Goal: Find specific fact: Find specific fact

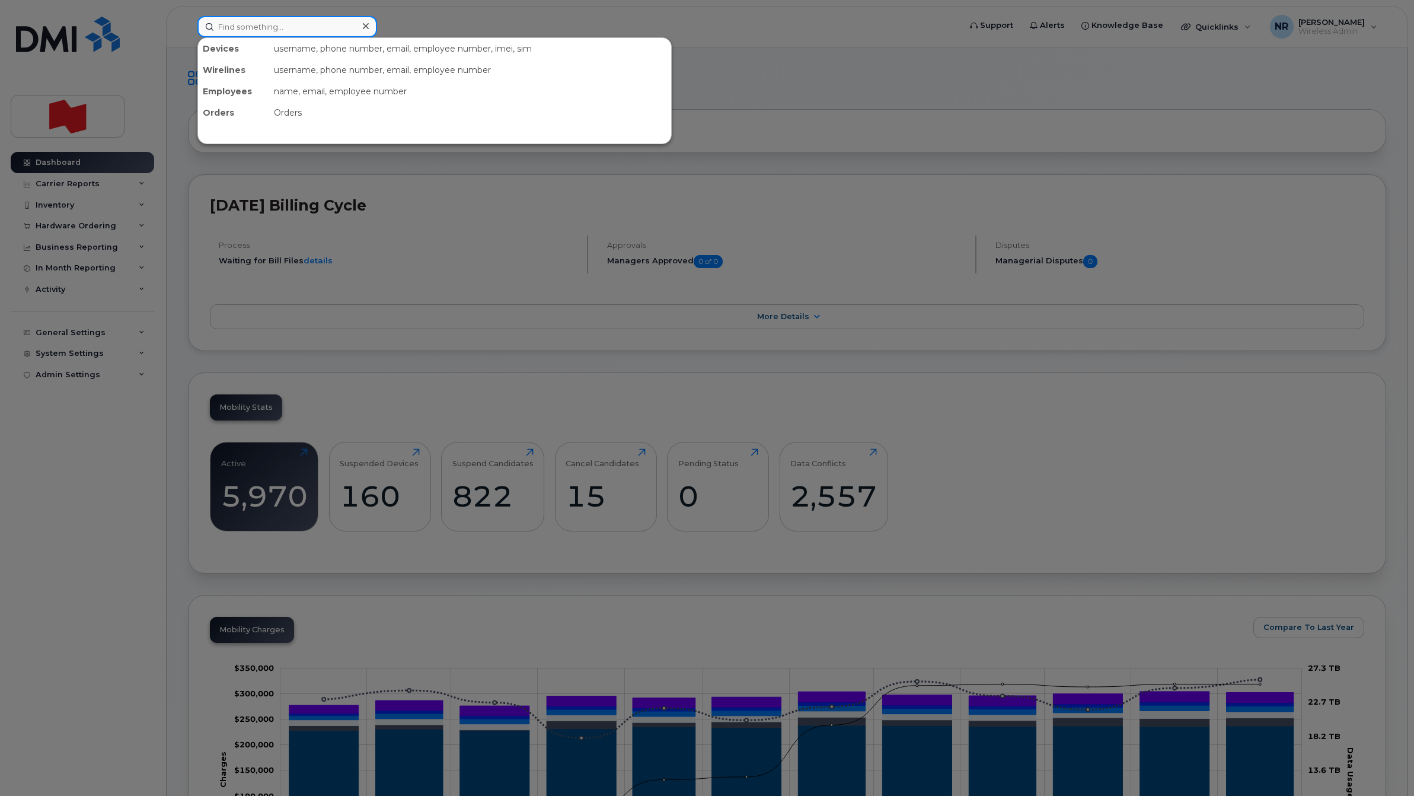
click at [277, 19] on input at bounding box center [287, 26] width 180 height 21
paste input "4384394595"
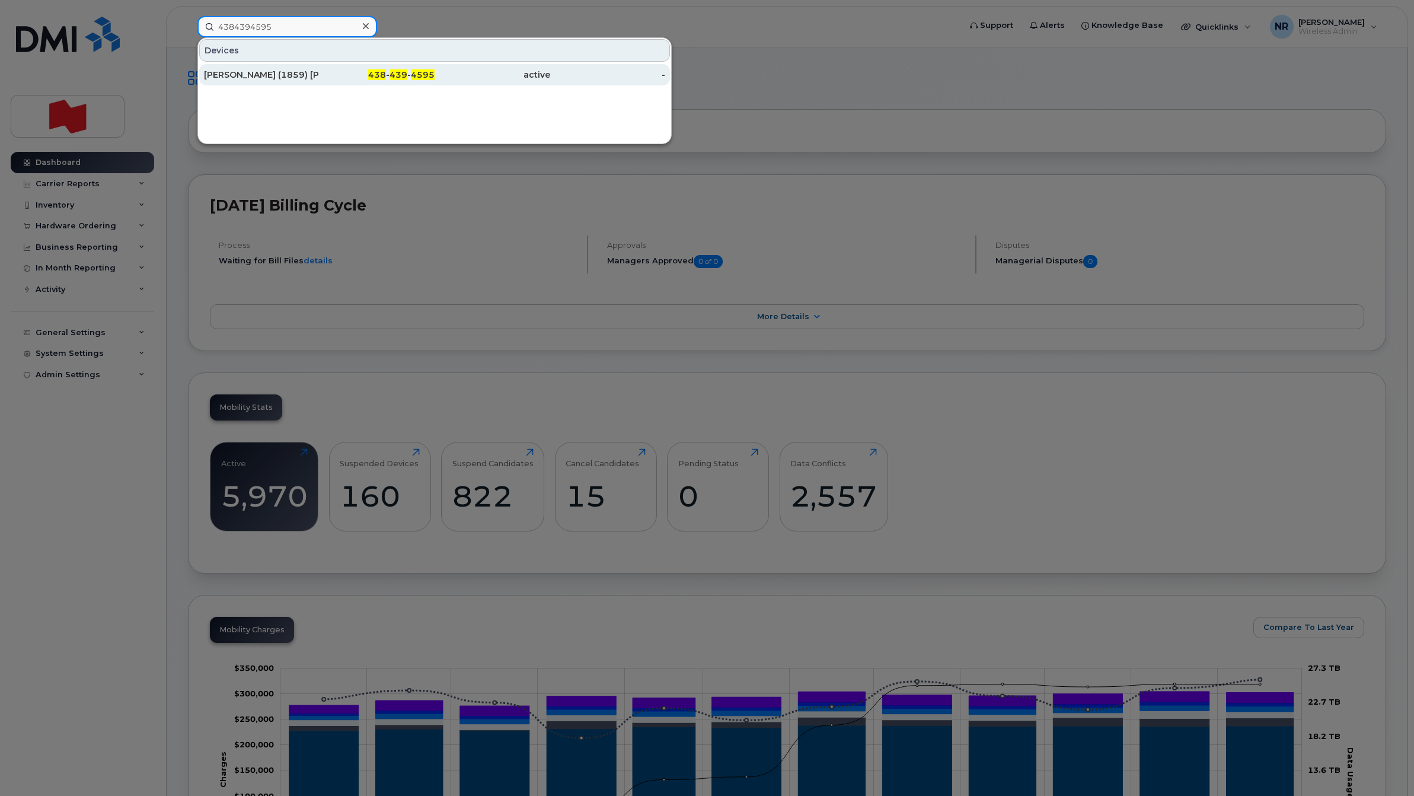
type input "4384394595"
click at [258, 73] on div "Vivyanne (1859) Roy Maheux" at bounding box center [262, 75] width 116 height 12
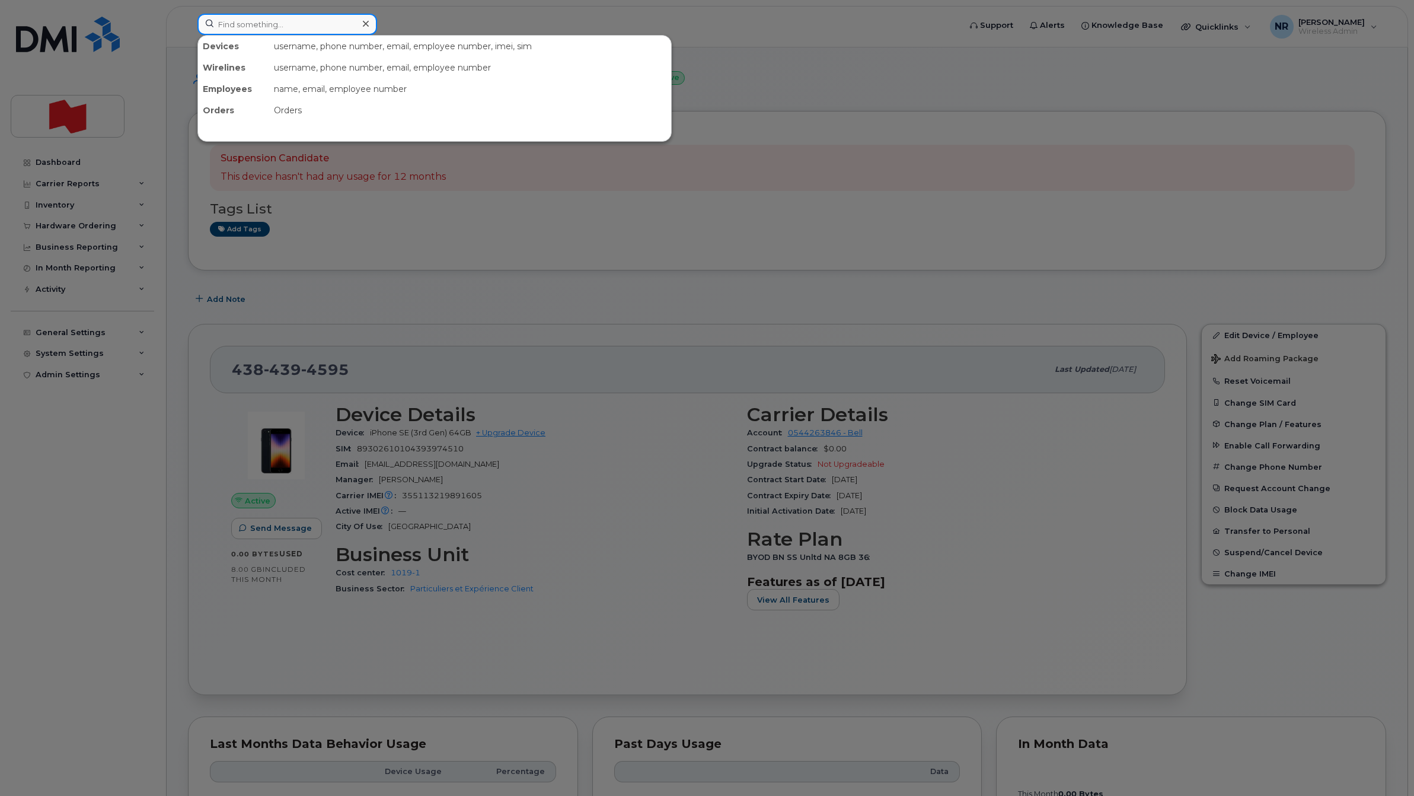
drag, startPoint x: 224, startPoint y: 18, endPoint x: 298, endPoint y: 23, distance: 74.2
click at [224, 19] on input at bounding box center [287, 24] width 180 height 21
paste input "4384394621"
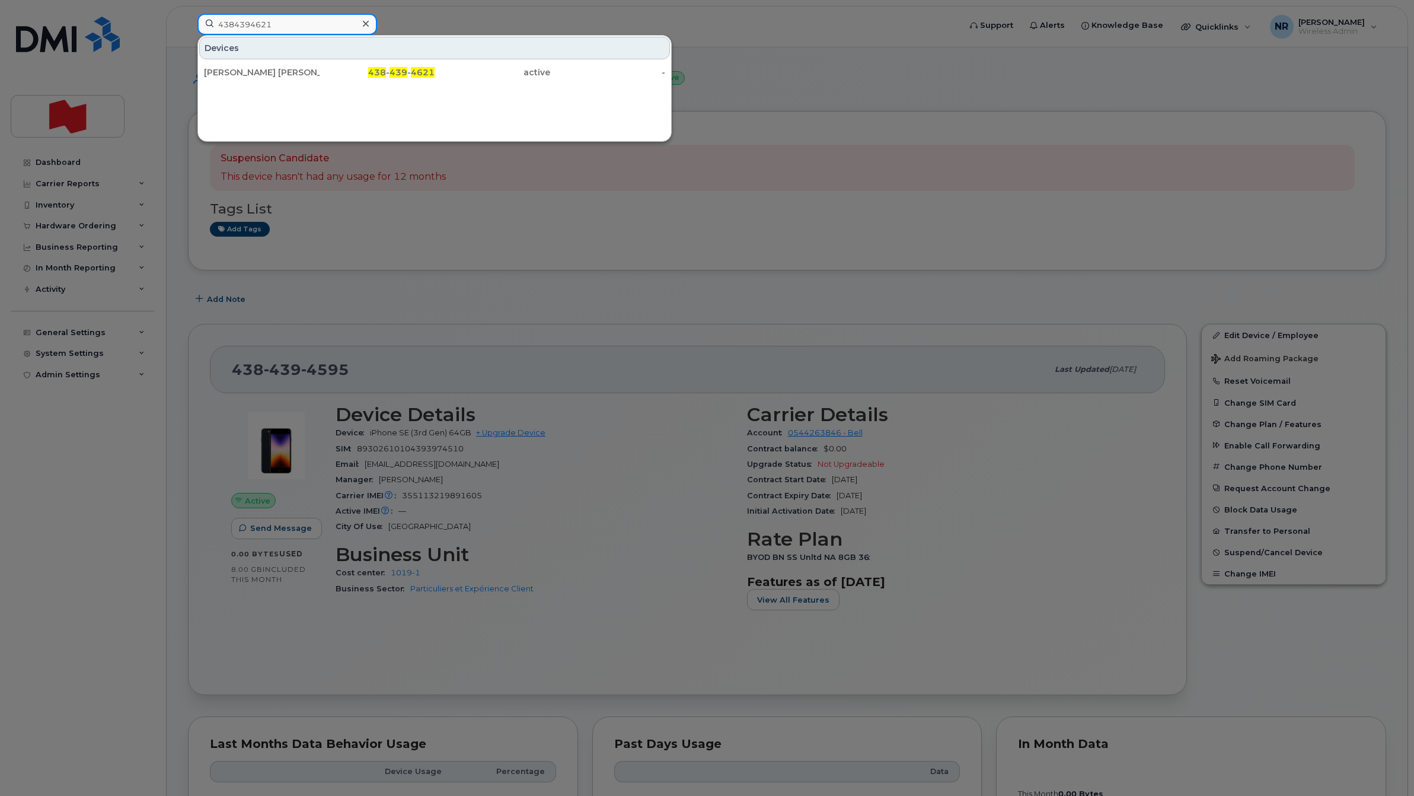
type input "4384394621"
click at [730, 214] on div at bounding box center [707, 398] width 1414 height 796
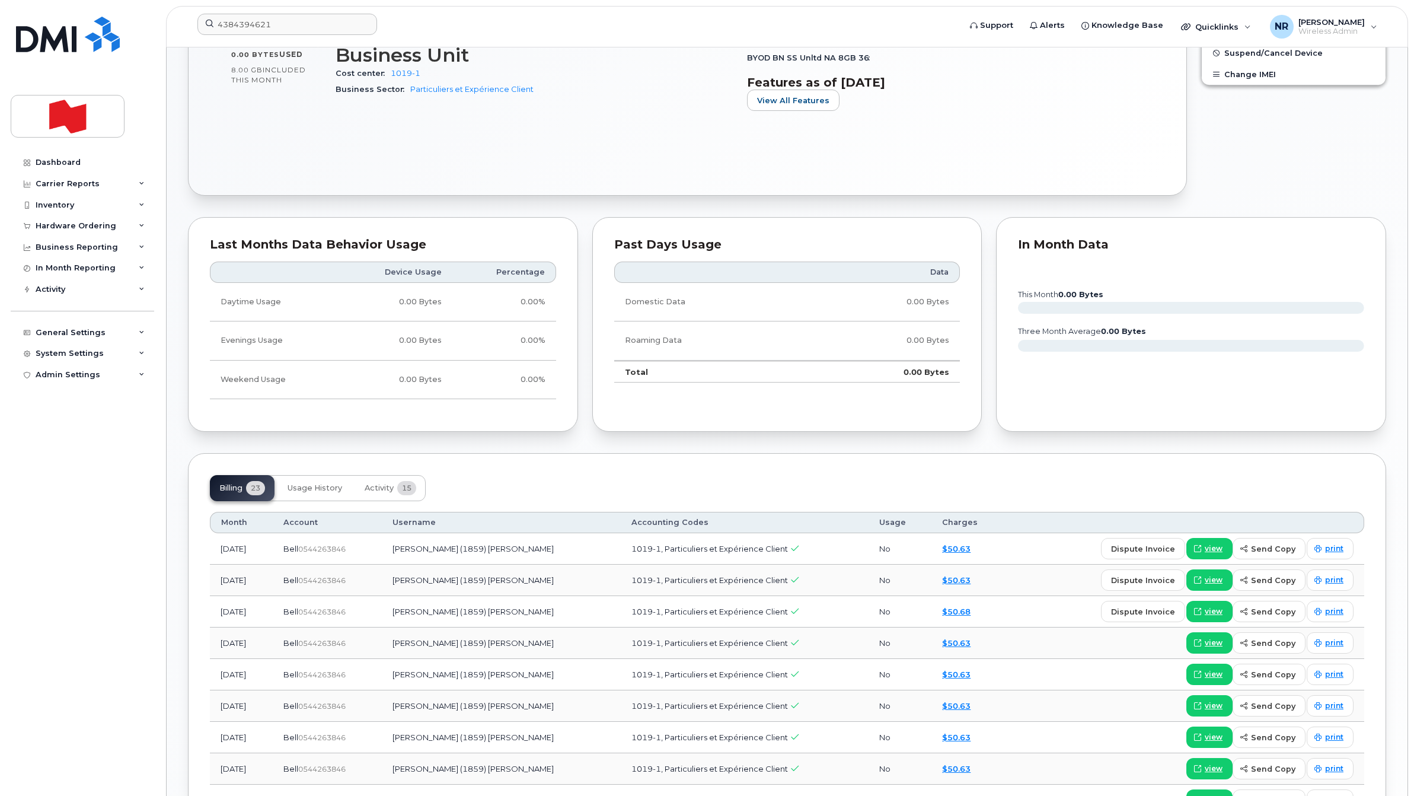
scroll to position [497, 0]
click at [390, 487] on span "Activity" at bounding box center [379, 490] width 29 height 9
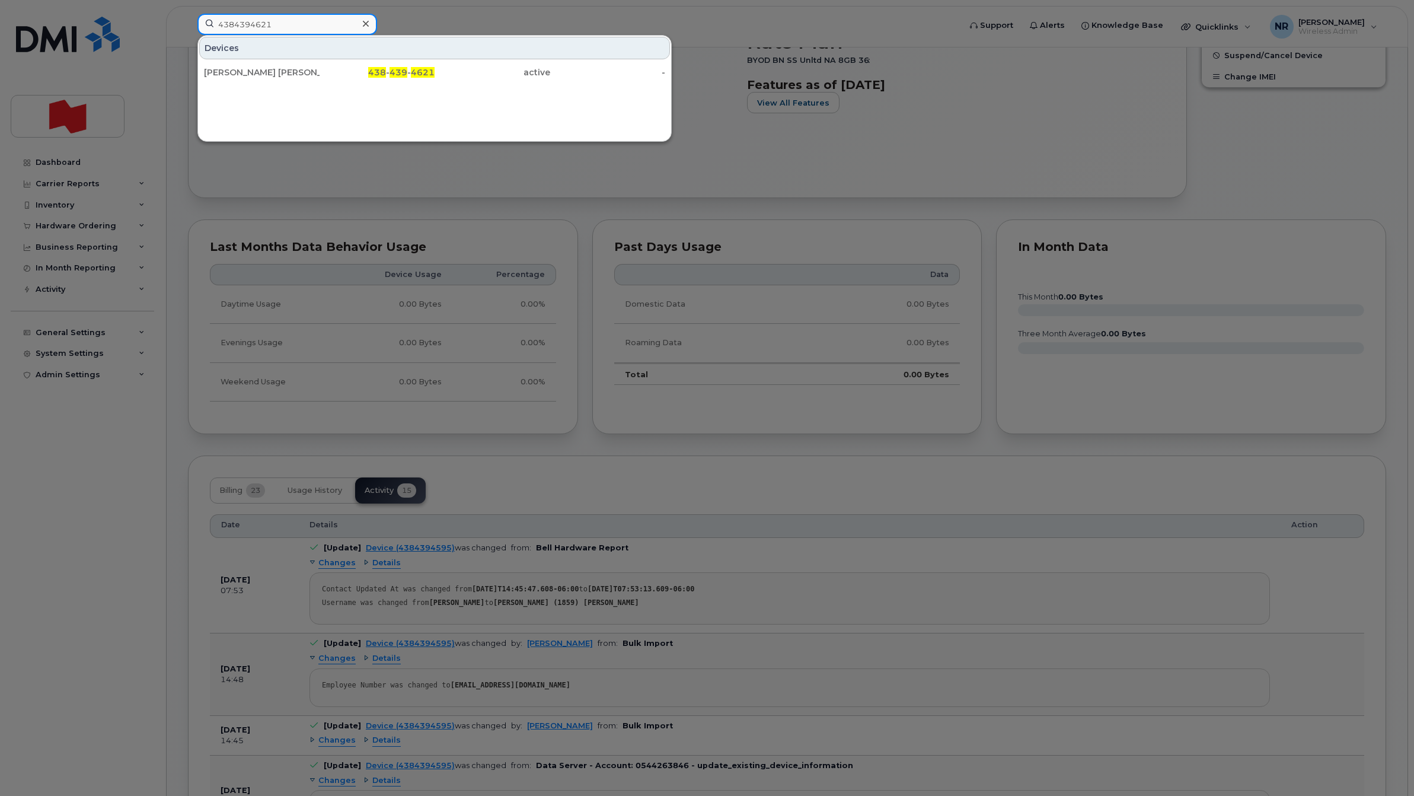
click at [298, 23] on input "4384394621" at bounding box center [287, 24] width 180 height 21
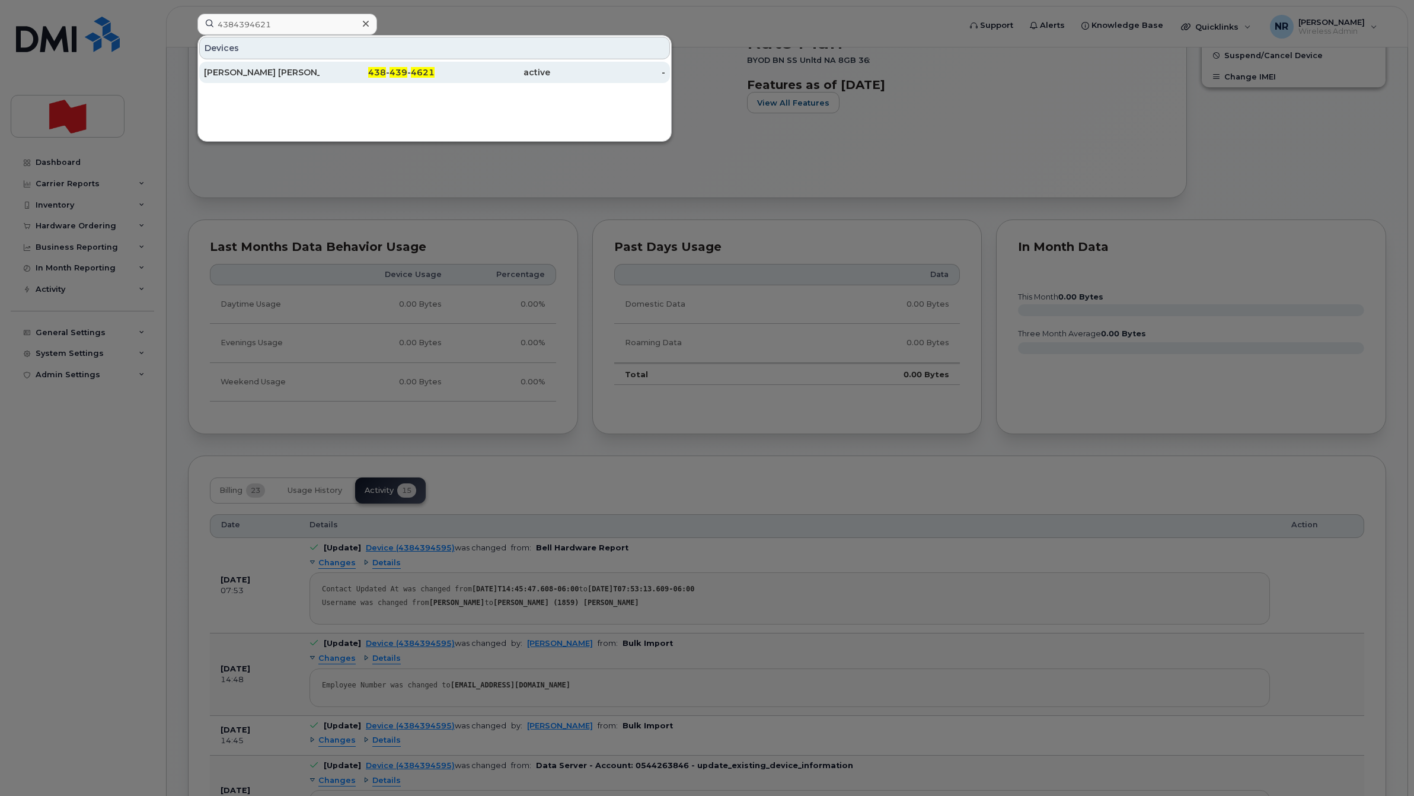
click at [276, 74] on div "Olivier Christian Lachance" at bounding box center [262, 72] width 116 height 12
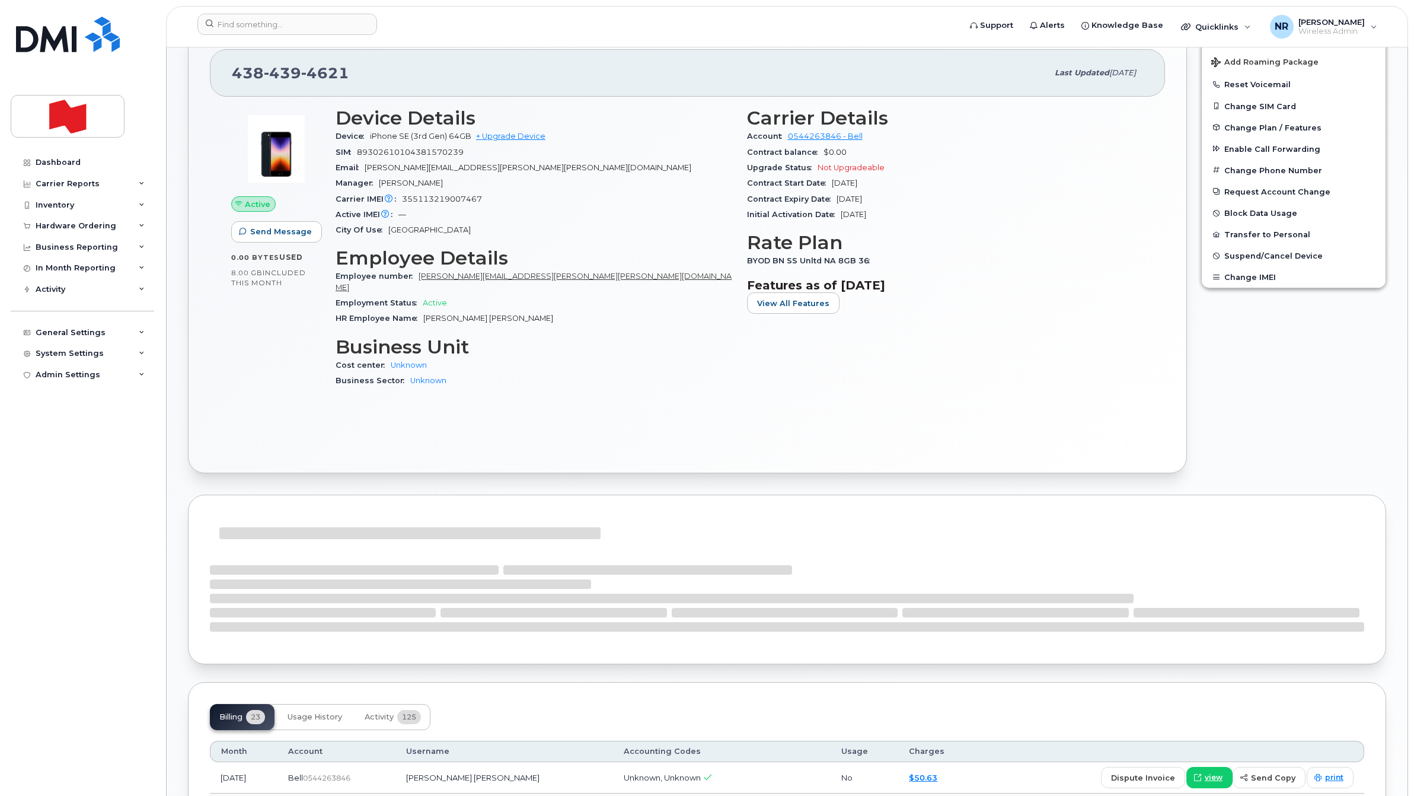
scroll to position [559, 0]
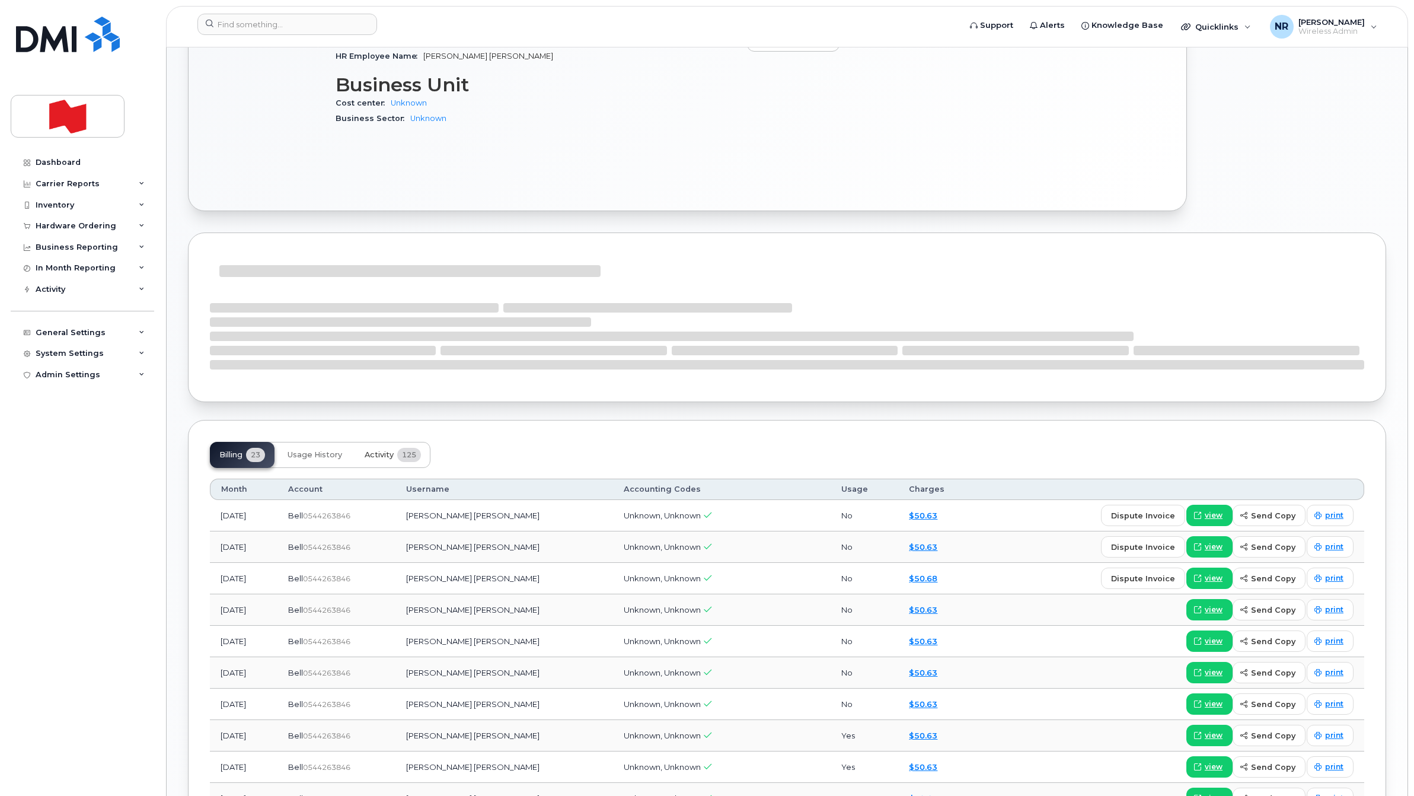
click at [378, 450] on span "Activity" at bounding box center [379, 454] width 29 height 9
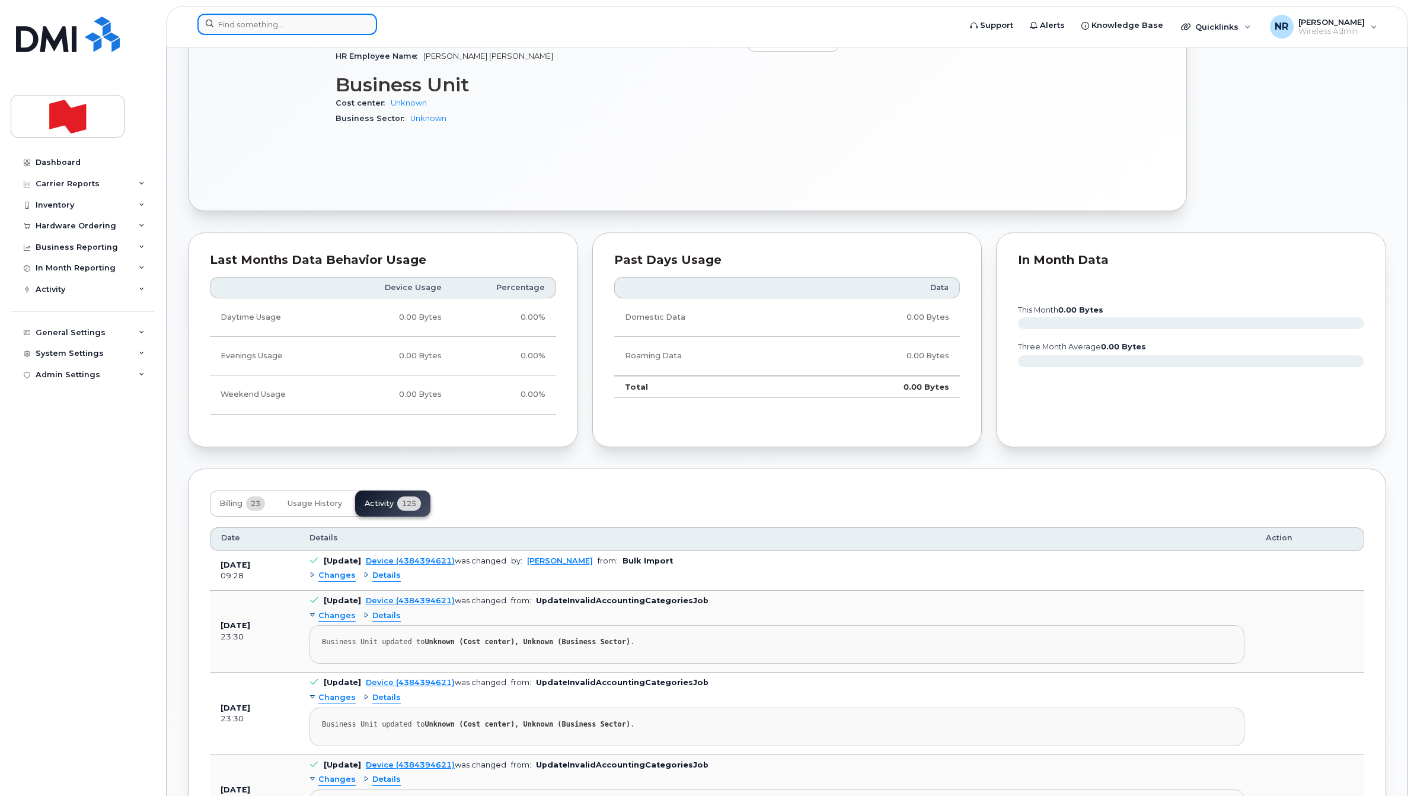
click at [274, 30] on input at bounding box center [287, 24] width 180 height 21
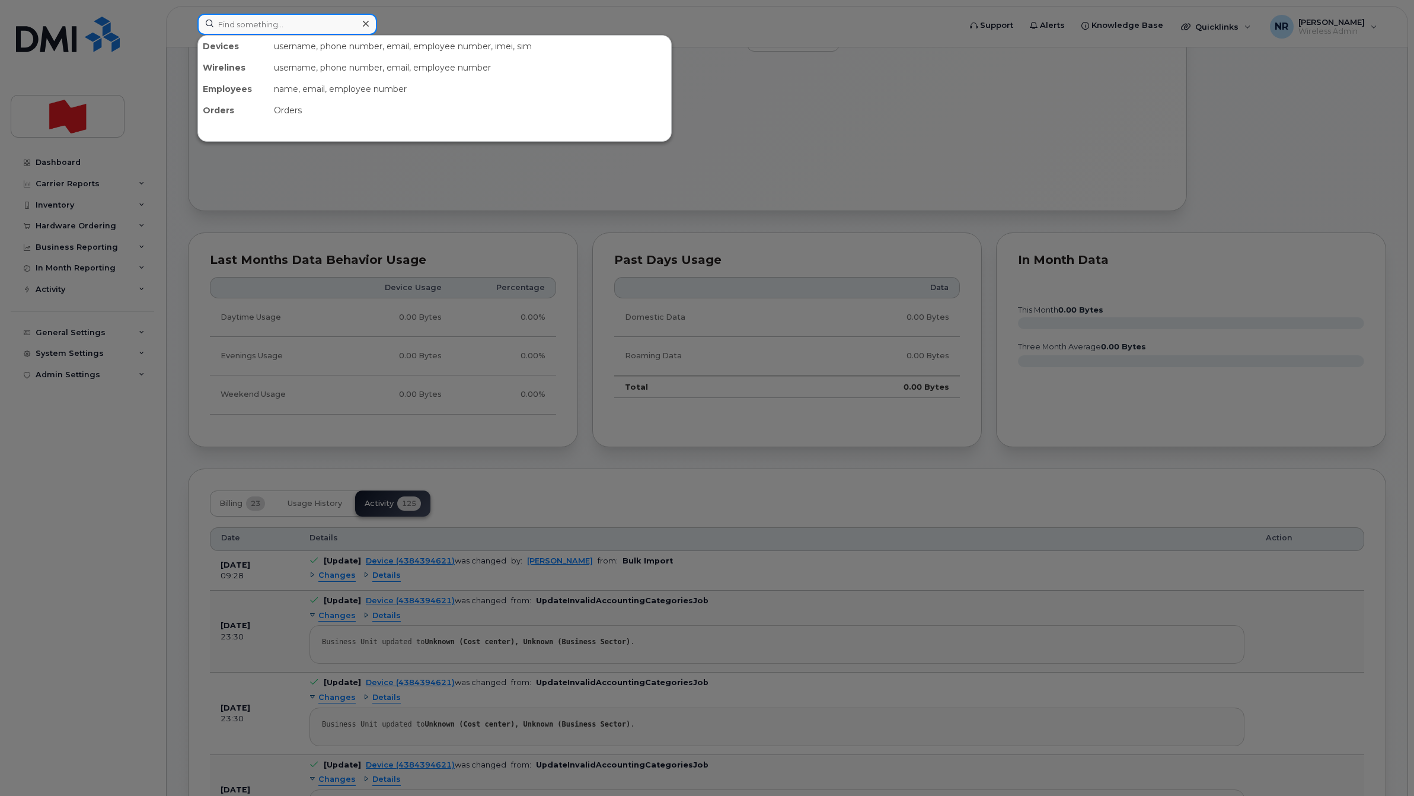
paste input "4384394924"
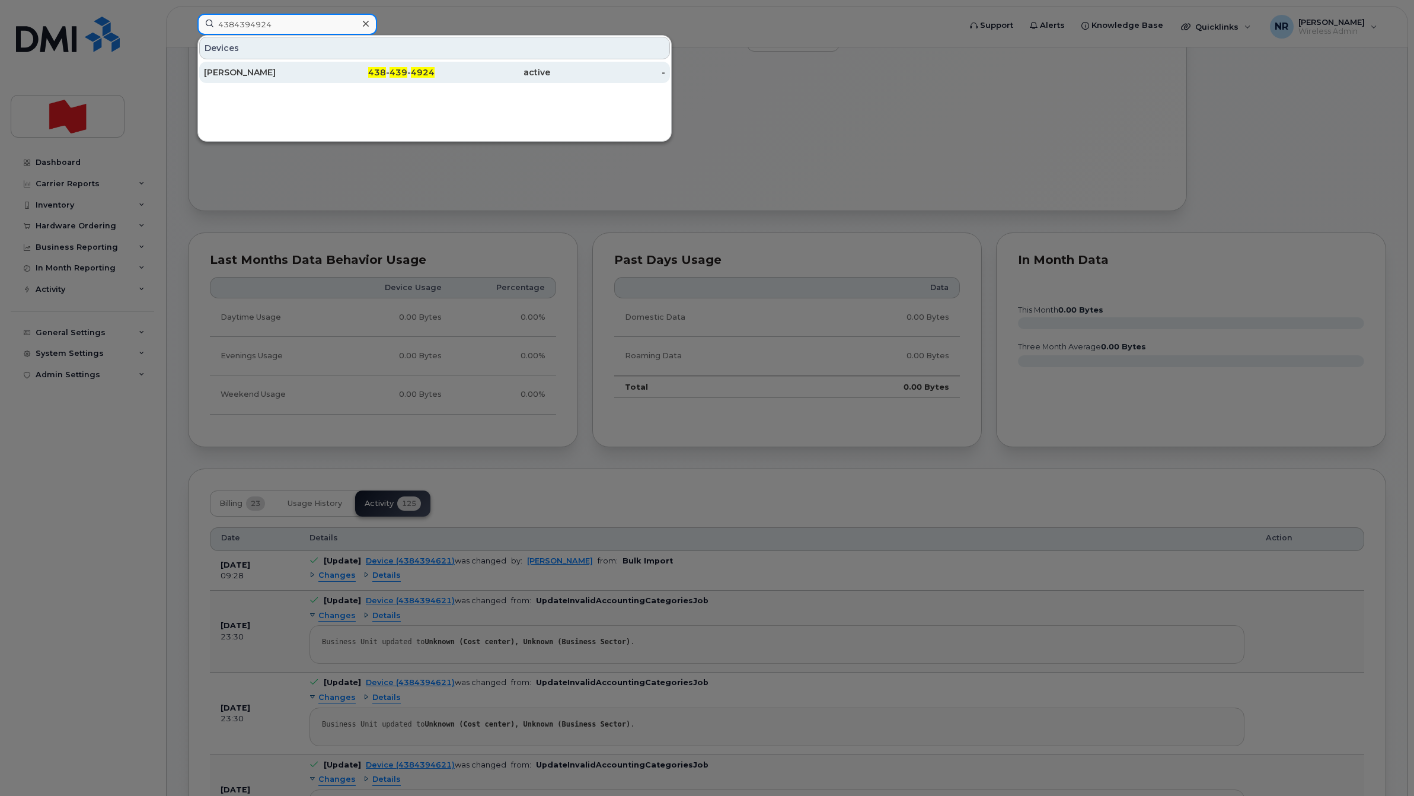
type input "4384394924"
click at [246, 81] on div "Mario Gebrayel" at bounding box center [262, 72] width 116 height 21
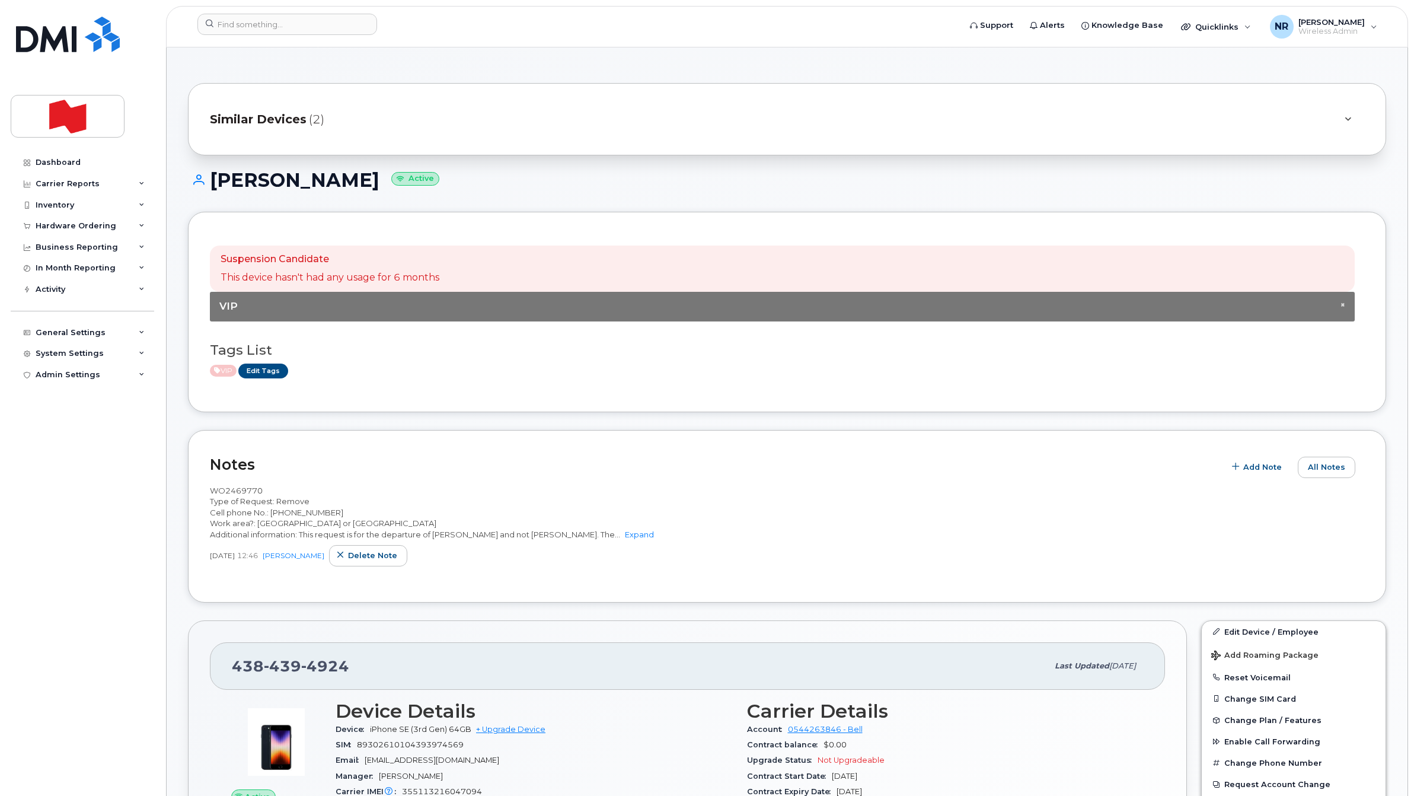
click at [294, 120] on span "Similar Devices" at bounding box center [258, 119] width 97 height 17
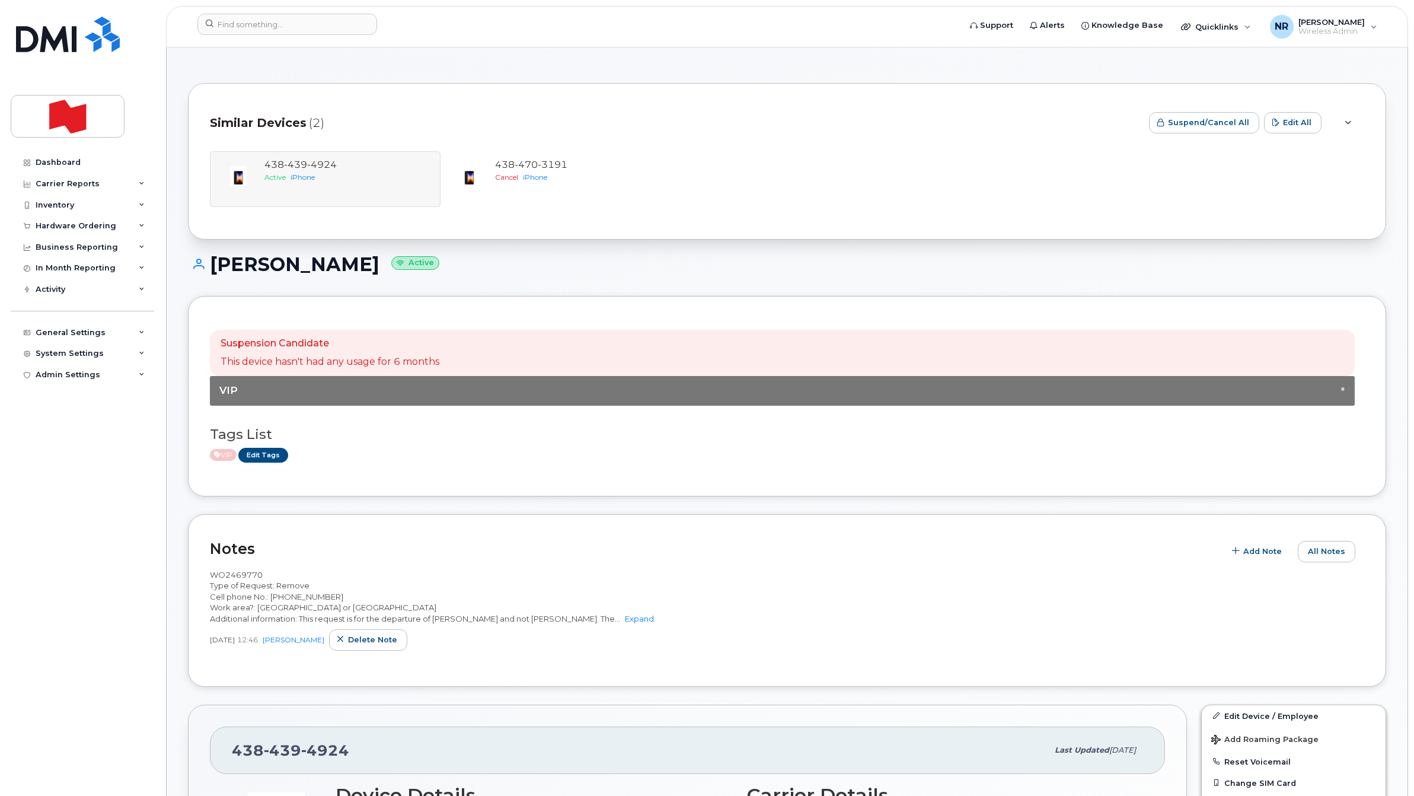
click at [295, 123] on span "Similar Devices" at bounding box center [258, 122] width 97 height 17
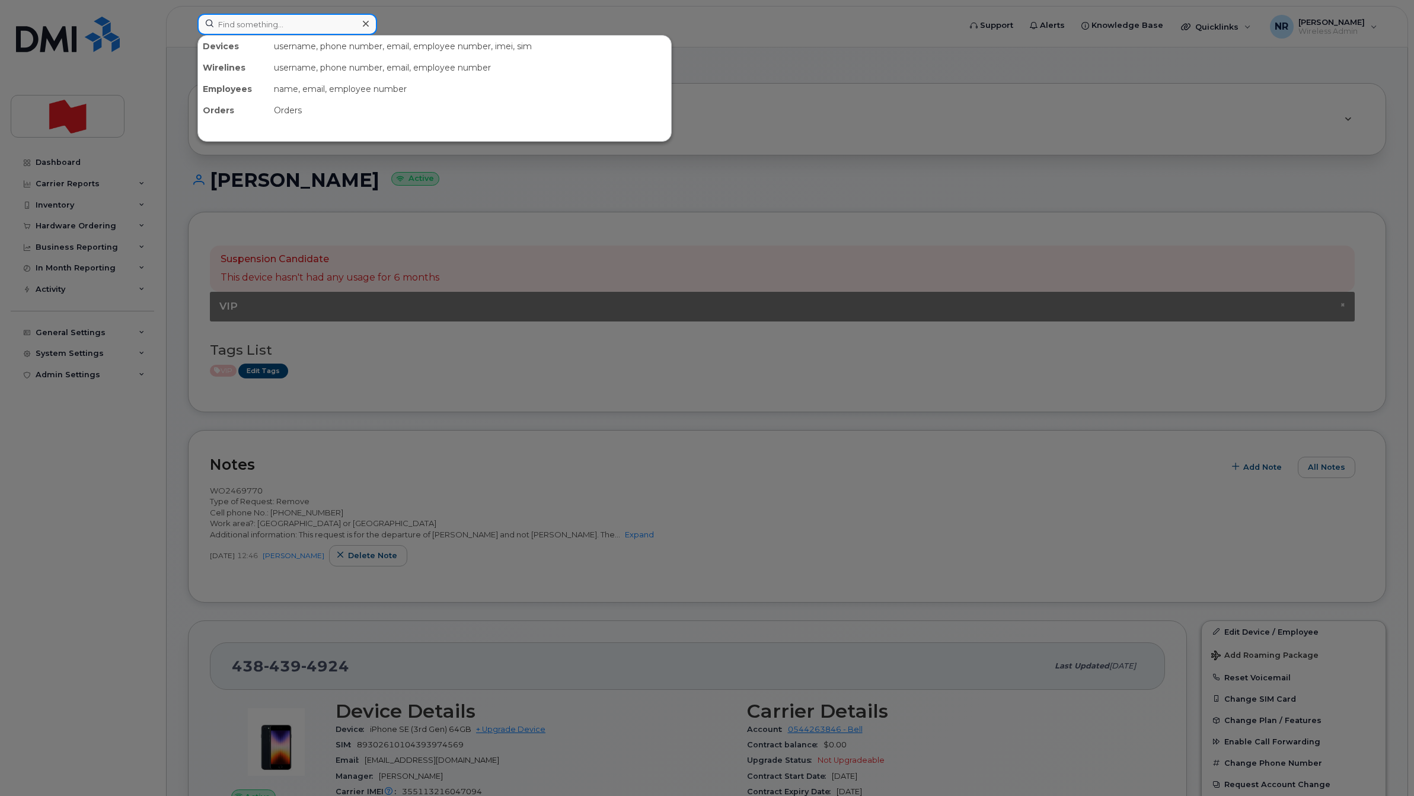
click at [275, 21] on input at bounding box center [287, 24] width 180 height 21
paste input "4384395163"
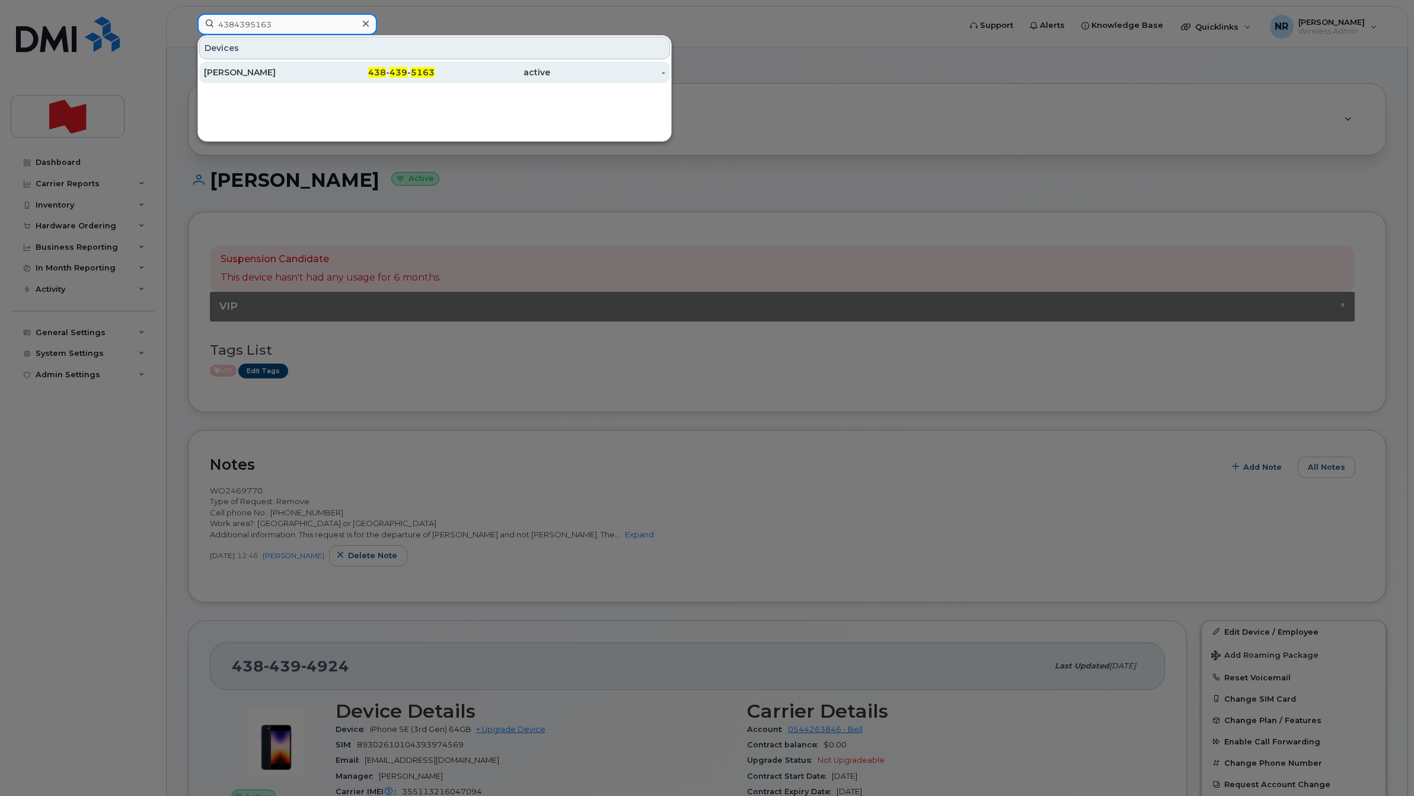
type input "4384395163"
drag, startPoint x: 248, startPoint y: 69, endPoint x: 413, endPoint y: 69, distance: 165.4
click at [248, 69] on div "Sebastien Rheaume" at bounding box center [262, 72] width 116 height 12
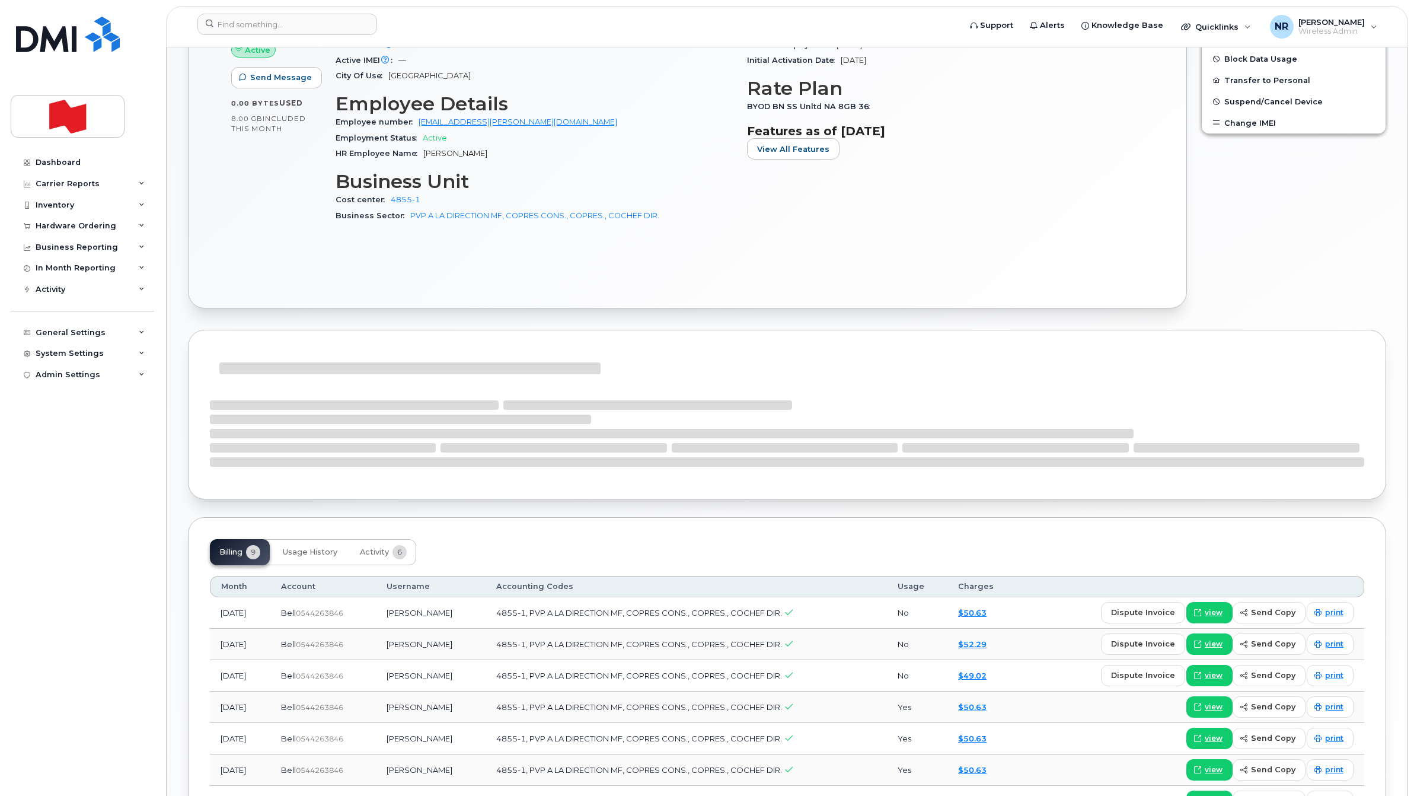
scroll to position [519, 0]
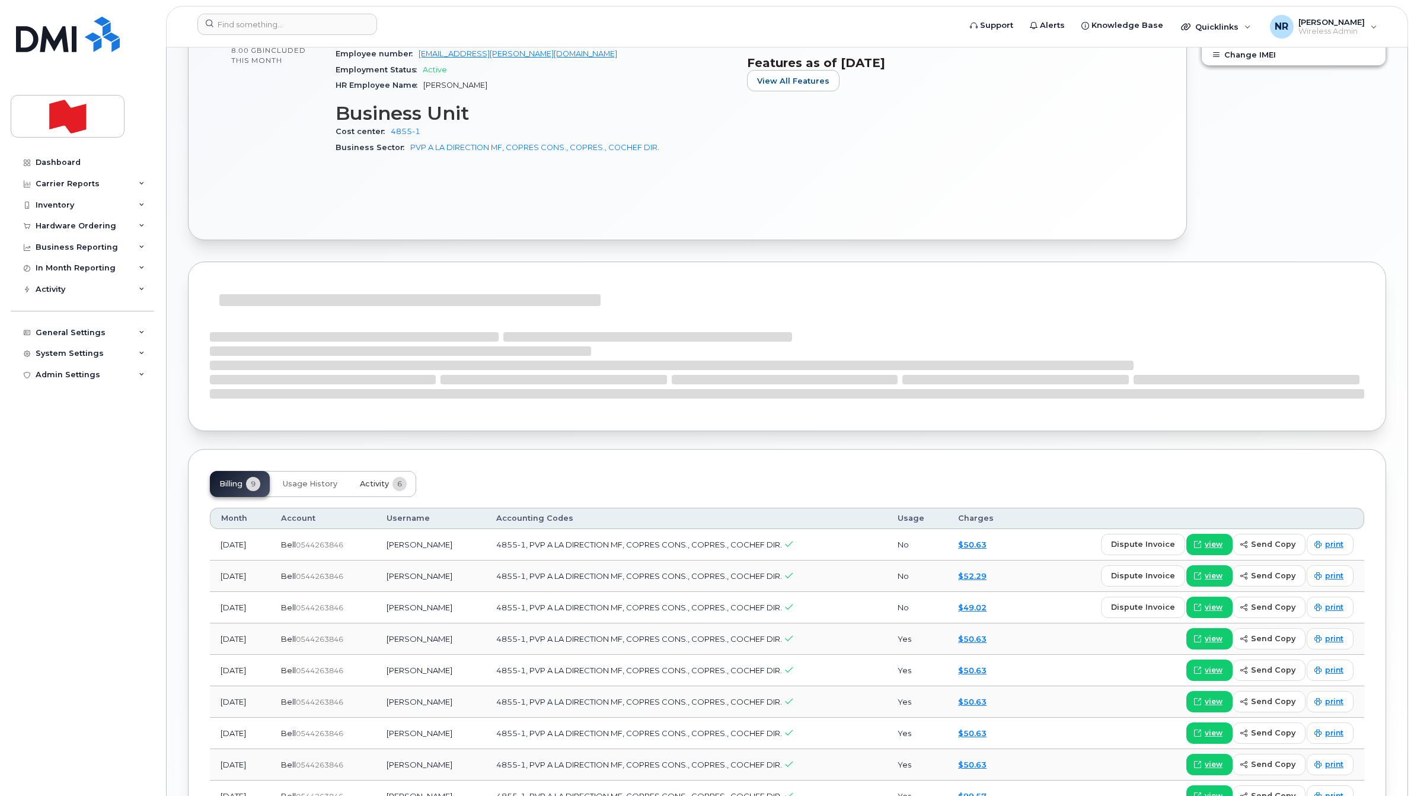
click at [371, 478] on button "Activity 6" at bounding box center [383, 484] width 66 height 26
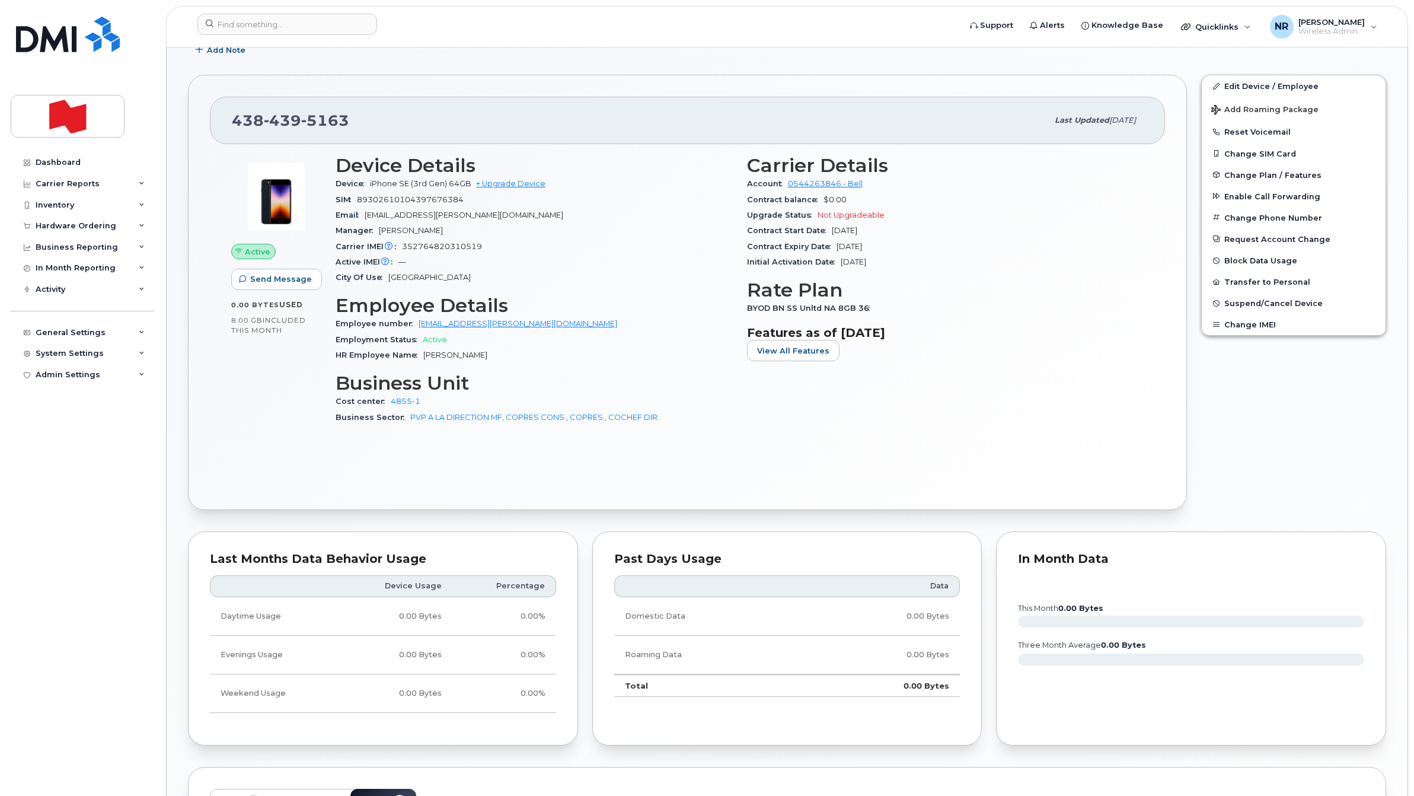
scroll to position [183, 0]
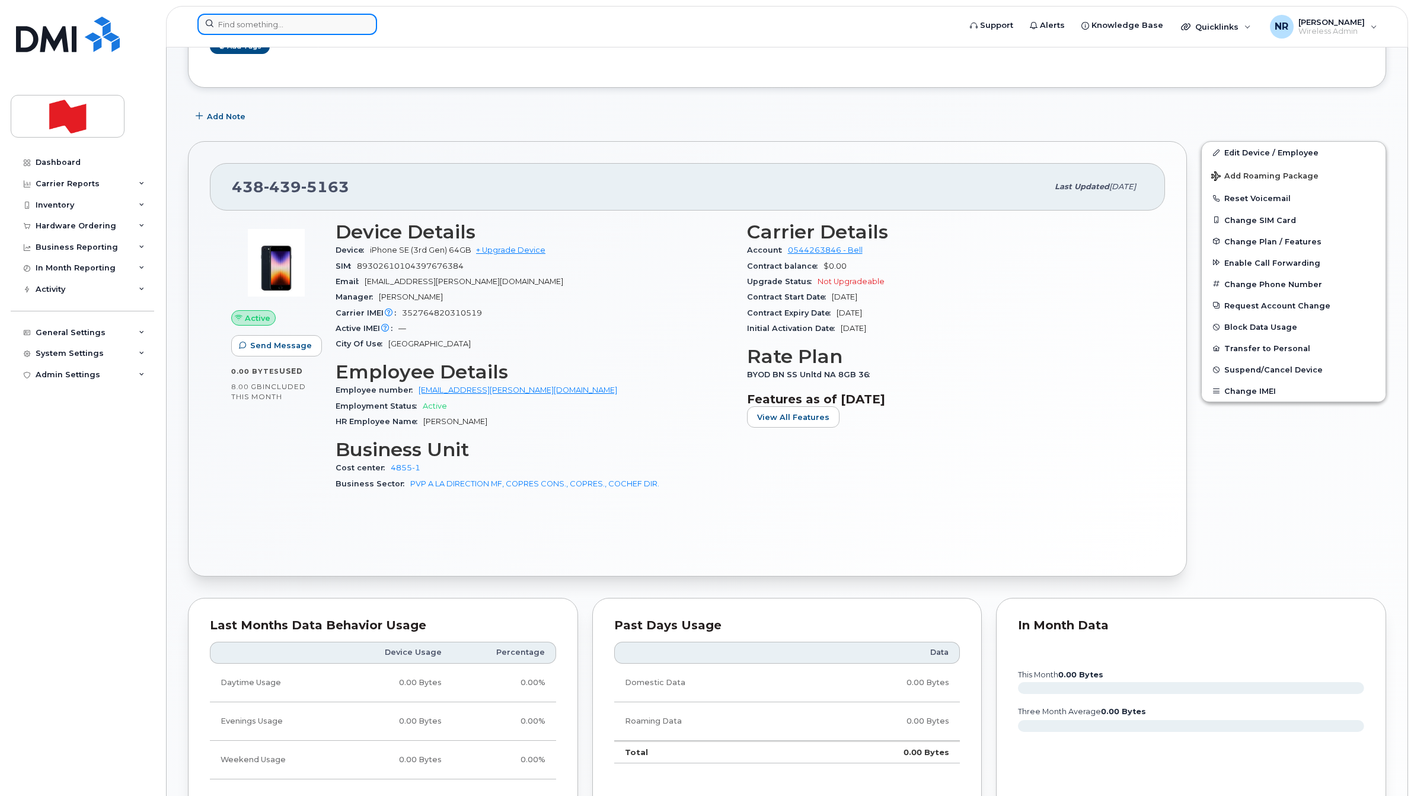
click at [275, 27] on input at bounding box center [287, 24] width 180 height 21
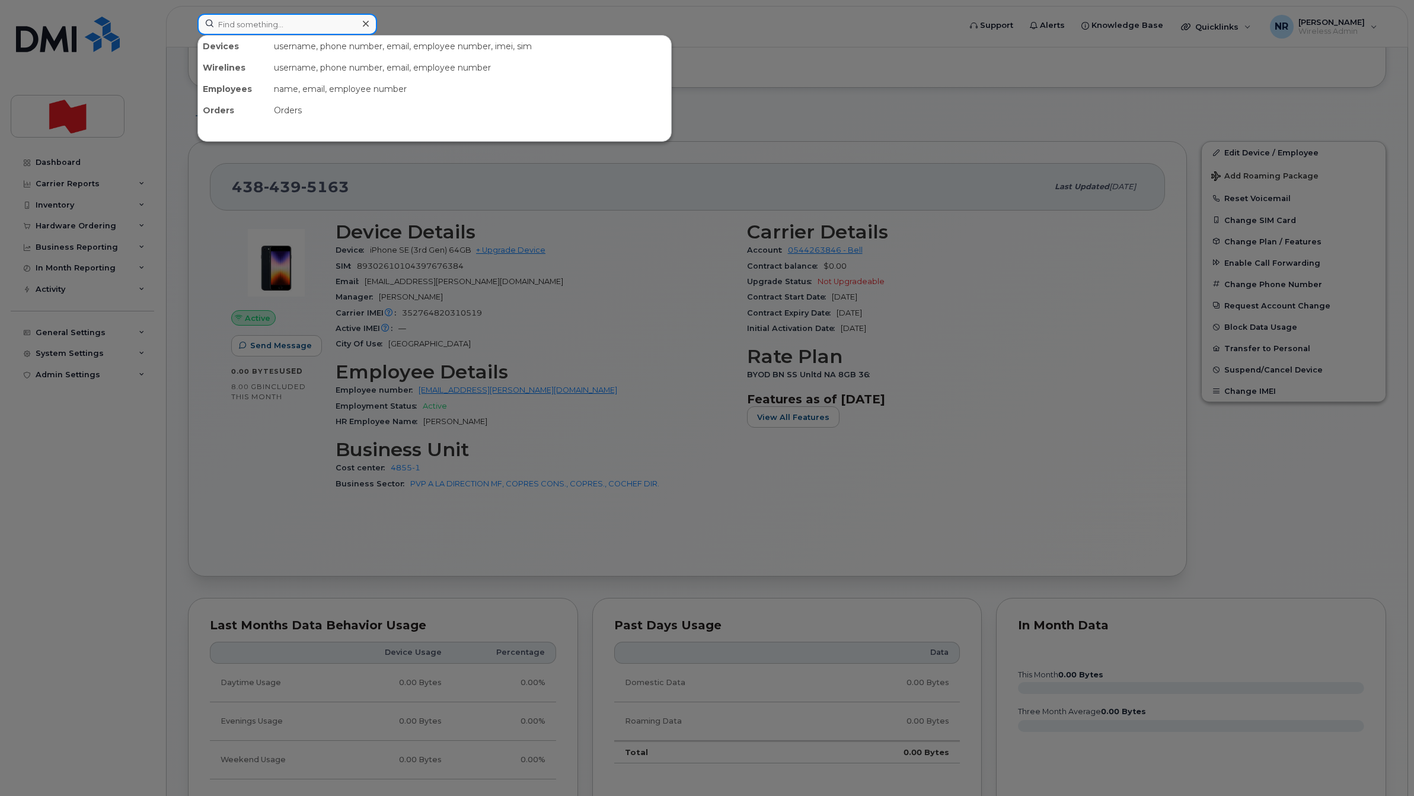
paste input "4384396174"
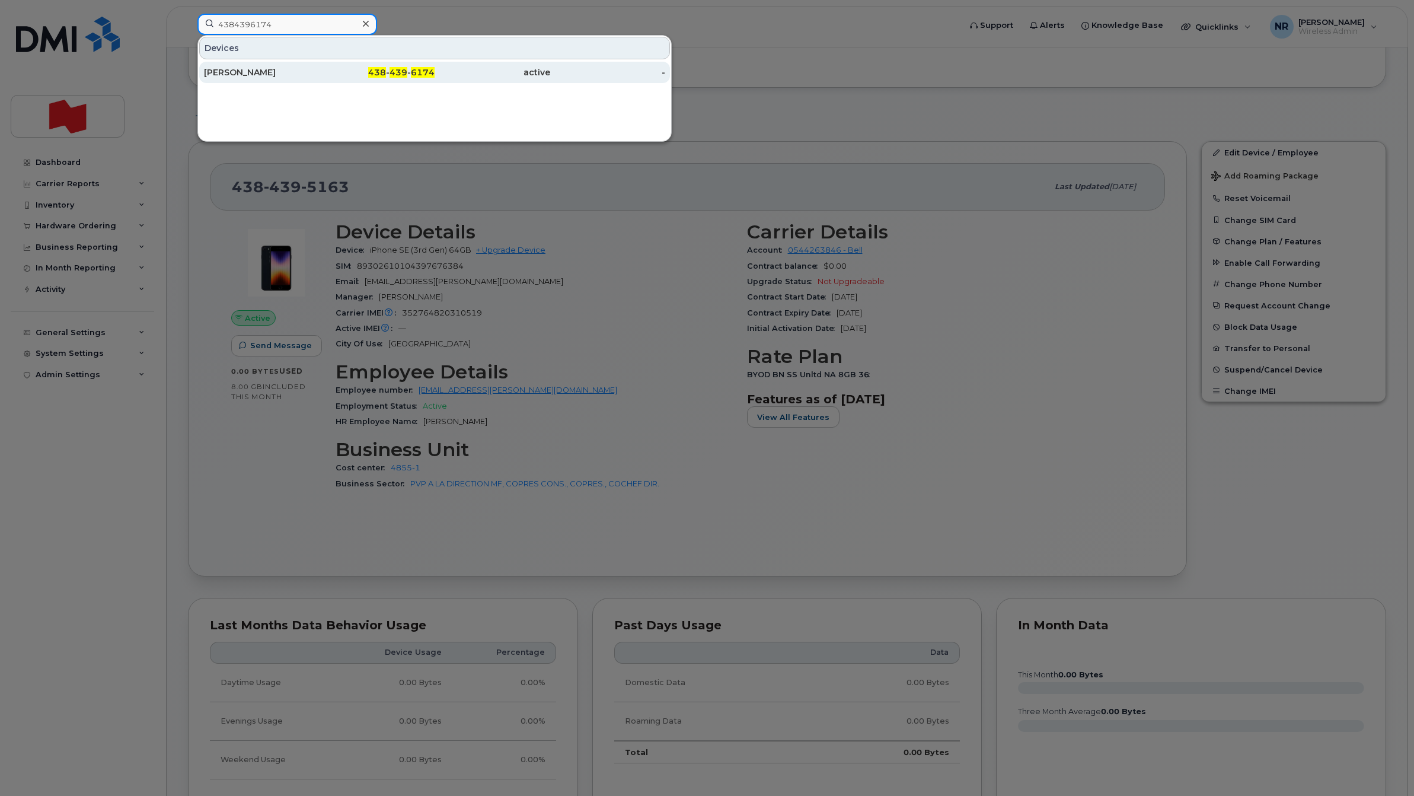
type input "4384396174"
drag, startPoint x: 243, startPoint y: 67, endPoint x: 253, endPoint y: 68, distance: 10.1
click at [243, 67] on div "Annie Bois" at bounding box center [262, 72] width 116 height 12
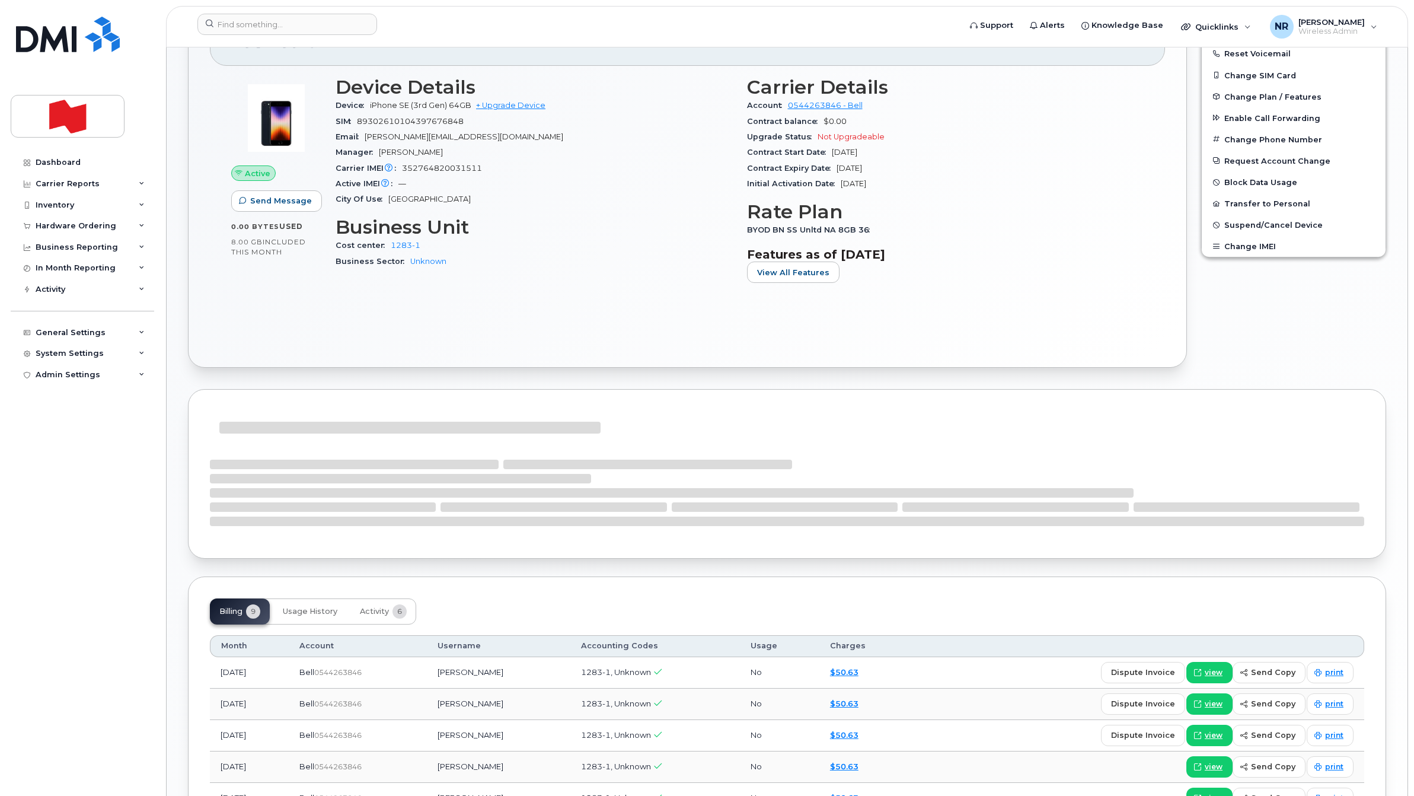
scroll to position [371, 0]
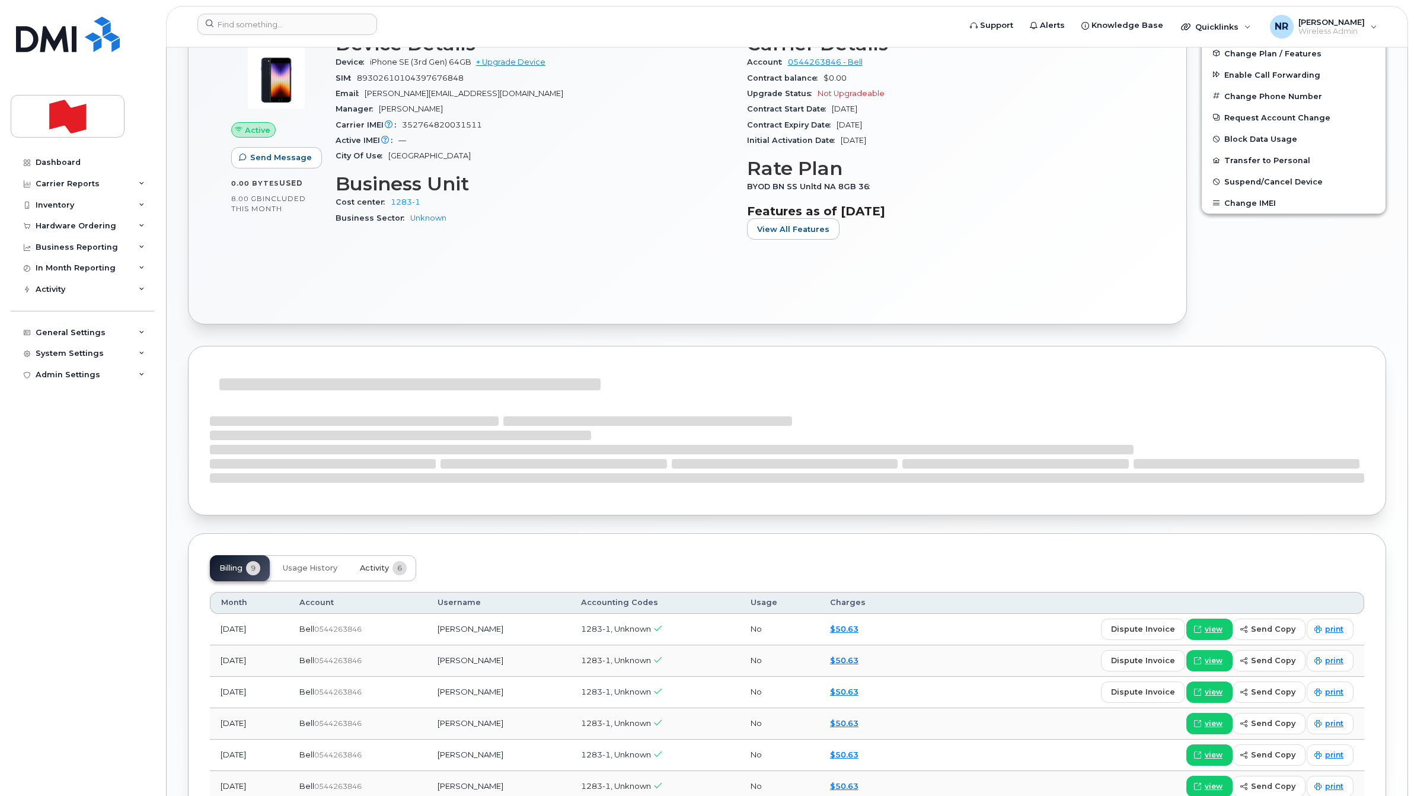
click at [374, 567] on span "Activity" at bounding box center [374, 567] width 29 height 9
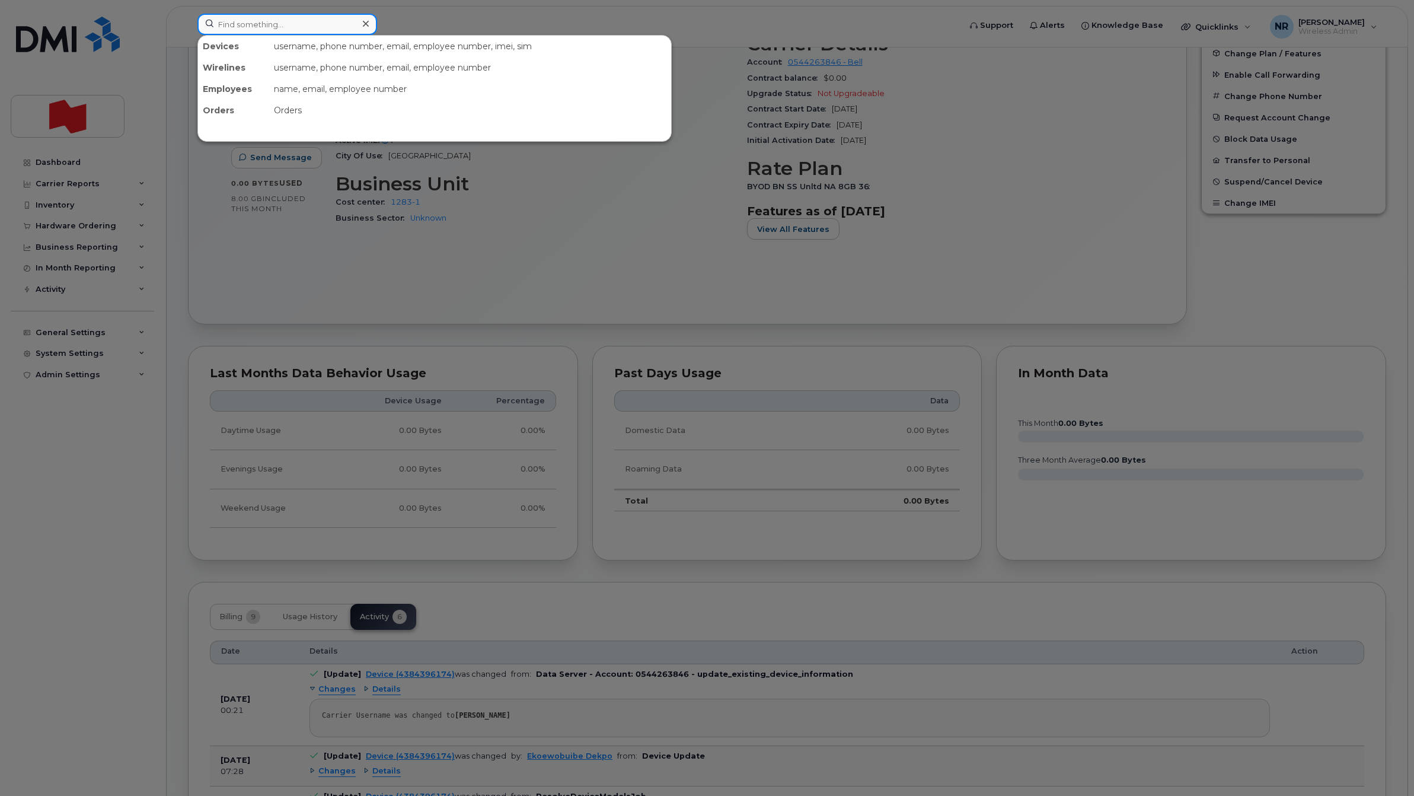
click at [301, 23] on input at bounding box center [287, 24] width 180 height 21
paste input "4384397450"
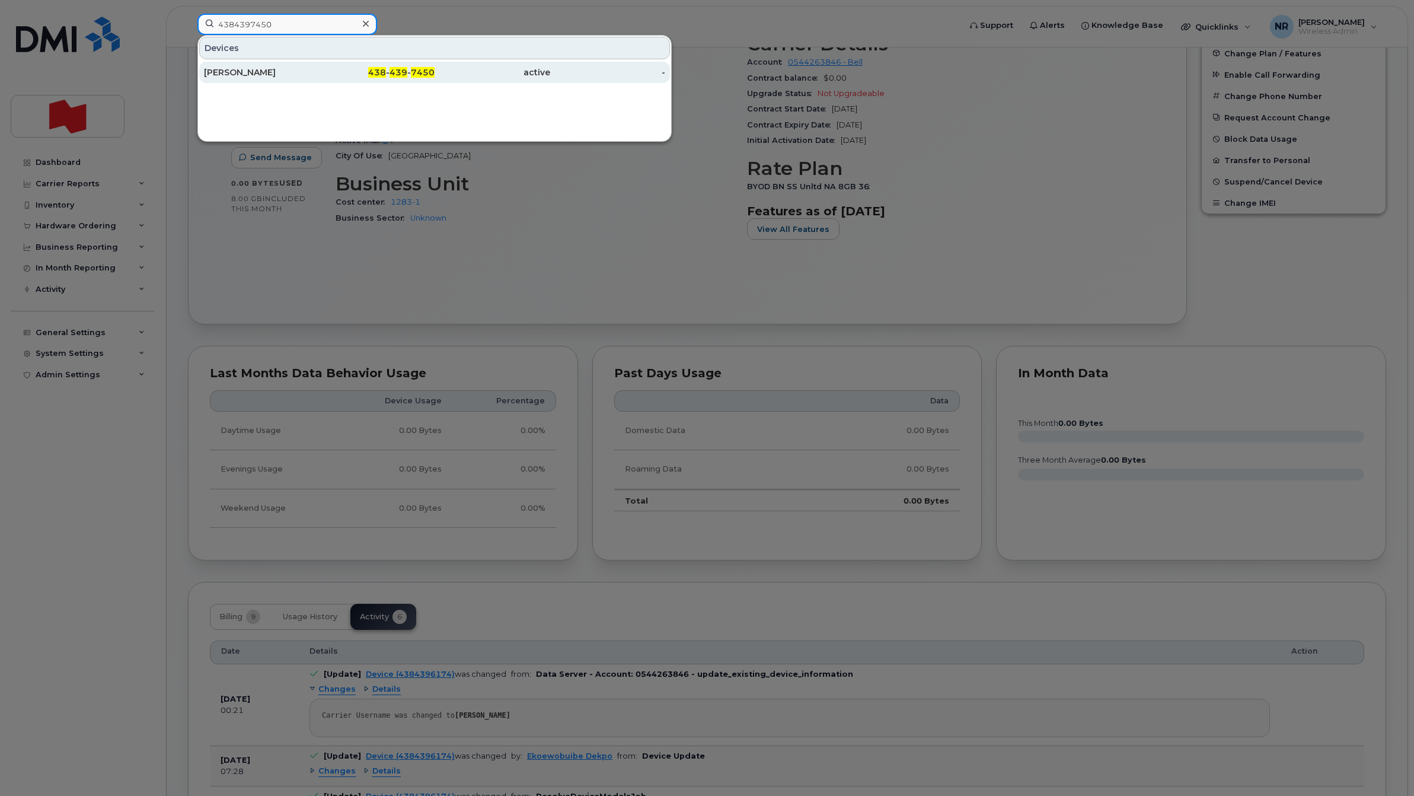
type input "4384397450"
click at [248, 69] on div "Quentin Marchand" at bounding box center [262, 72] width 116 height 12
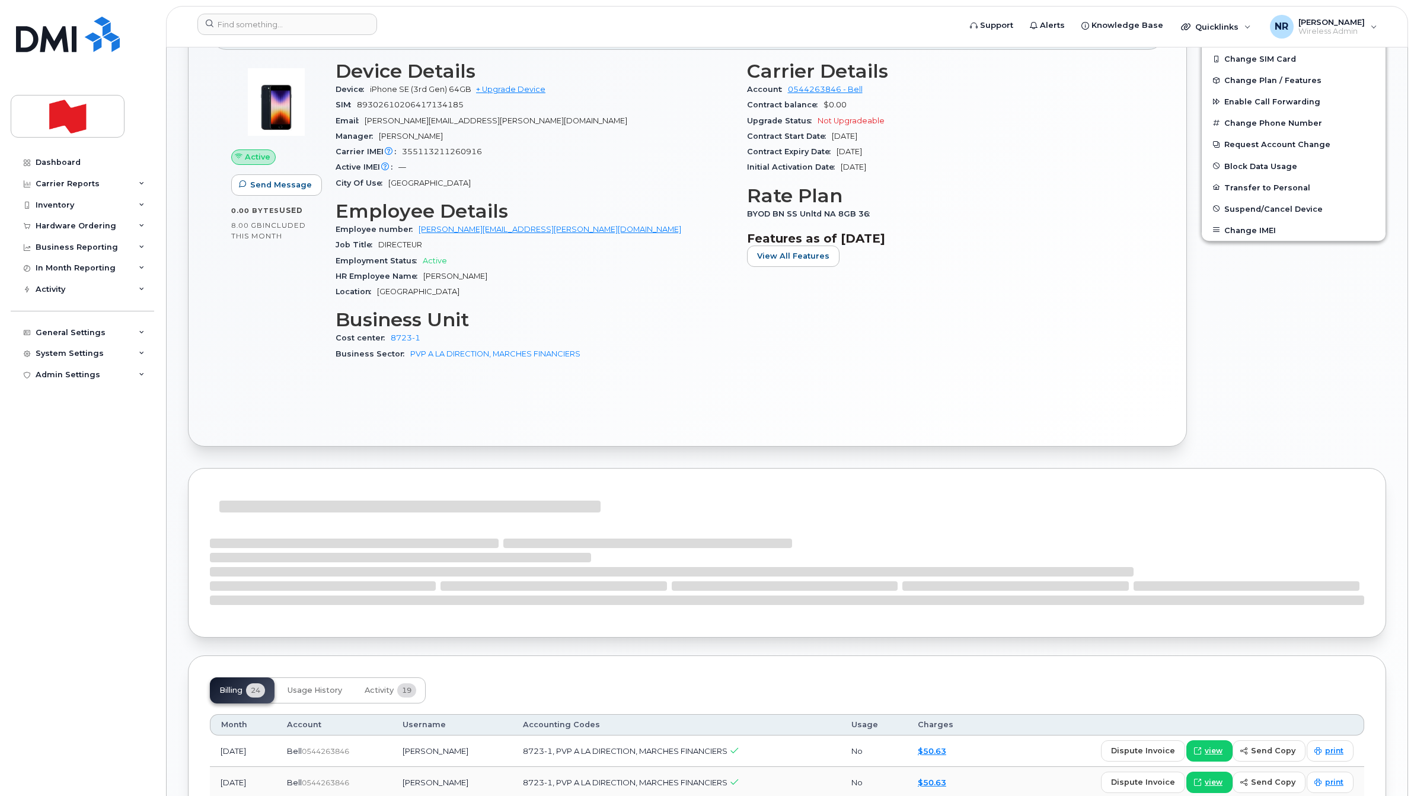
scroll to position [667, 0]
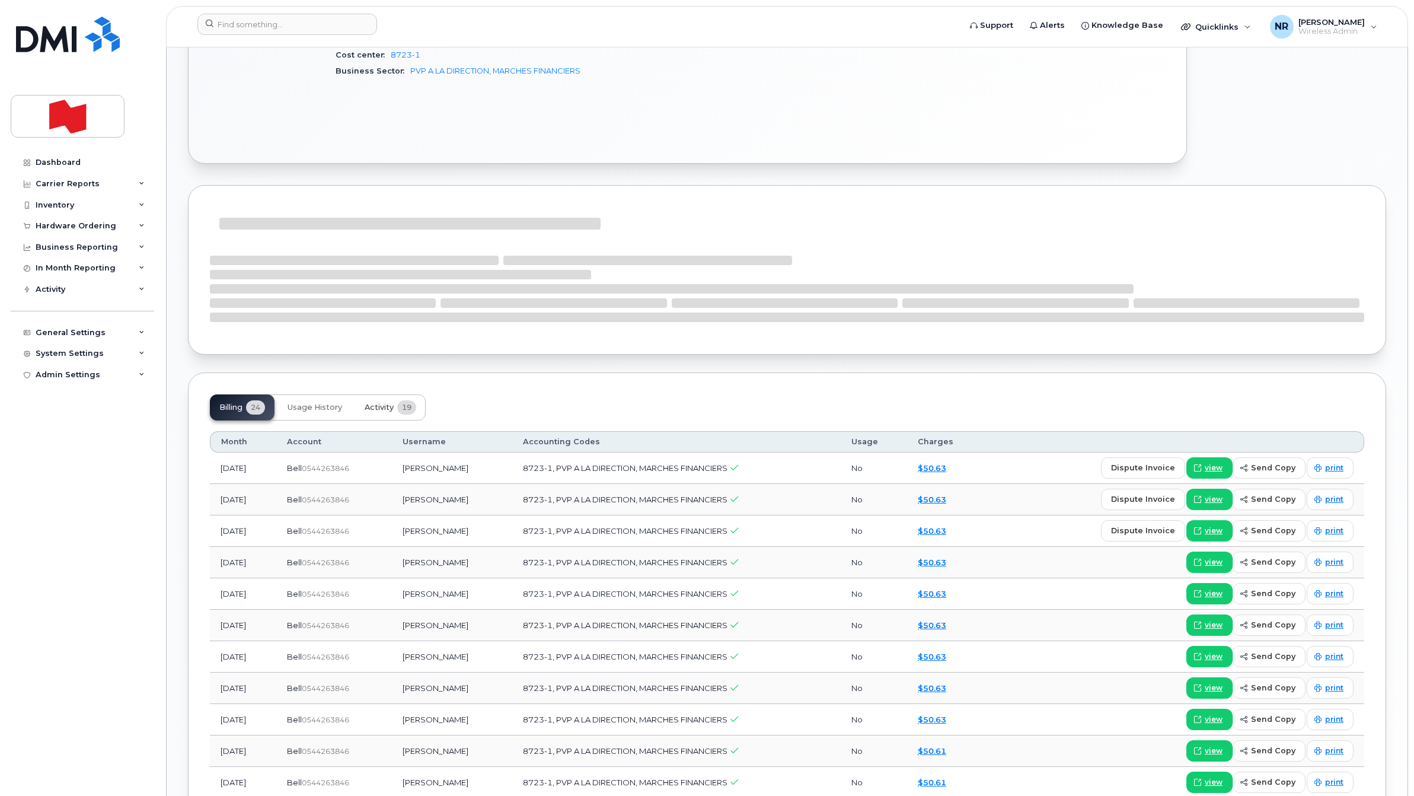
click at [378, 407] on span "Activity" at bounding box center [379, 407] width 29 height 9
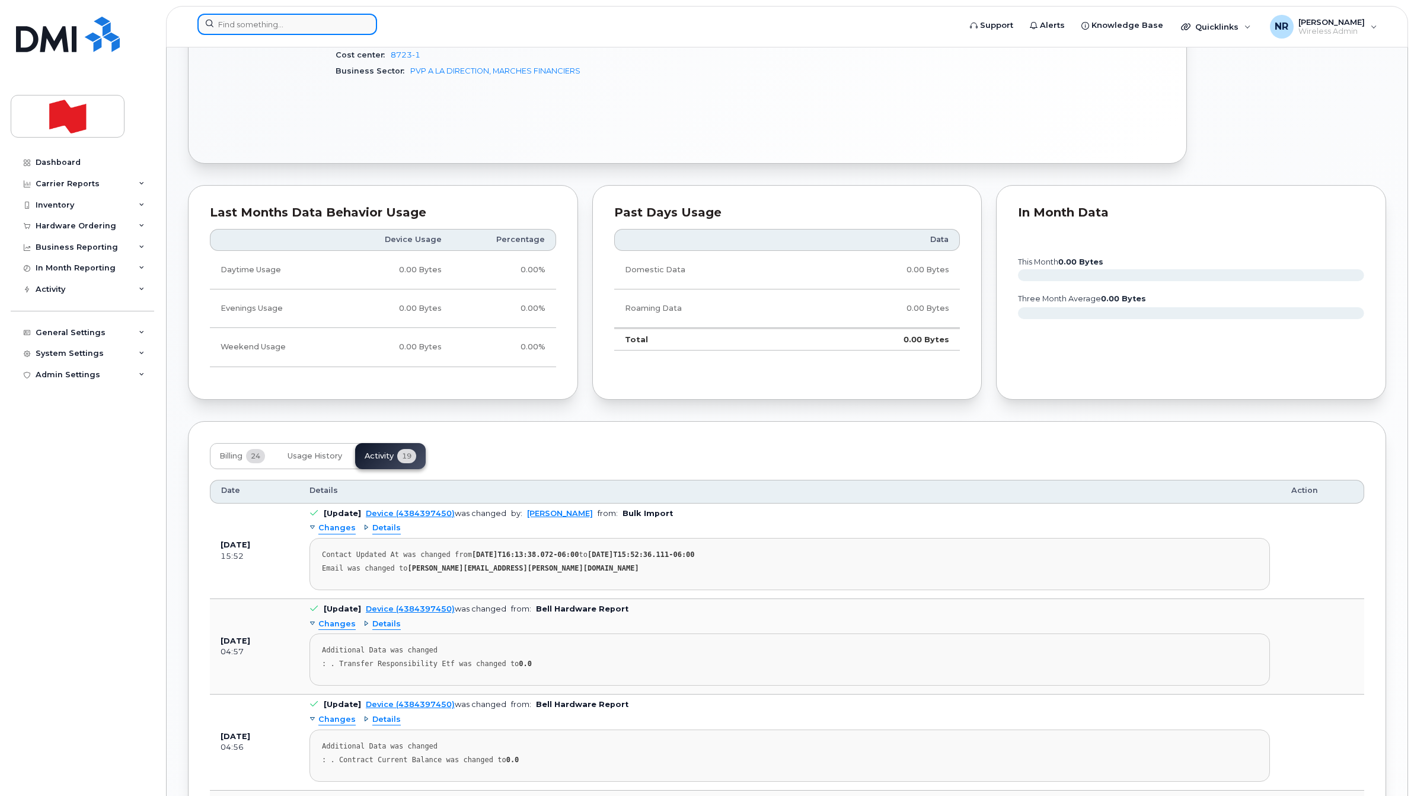
click at [292, 19] on input at bounding box center [287, 24] width 180 height 21
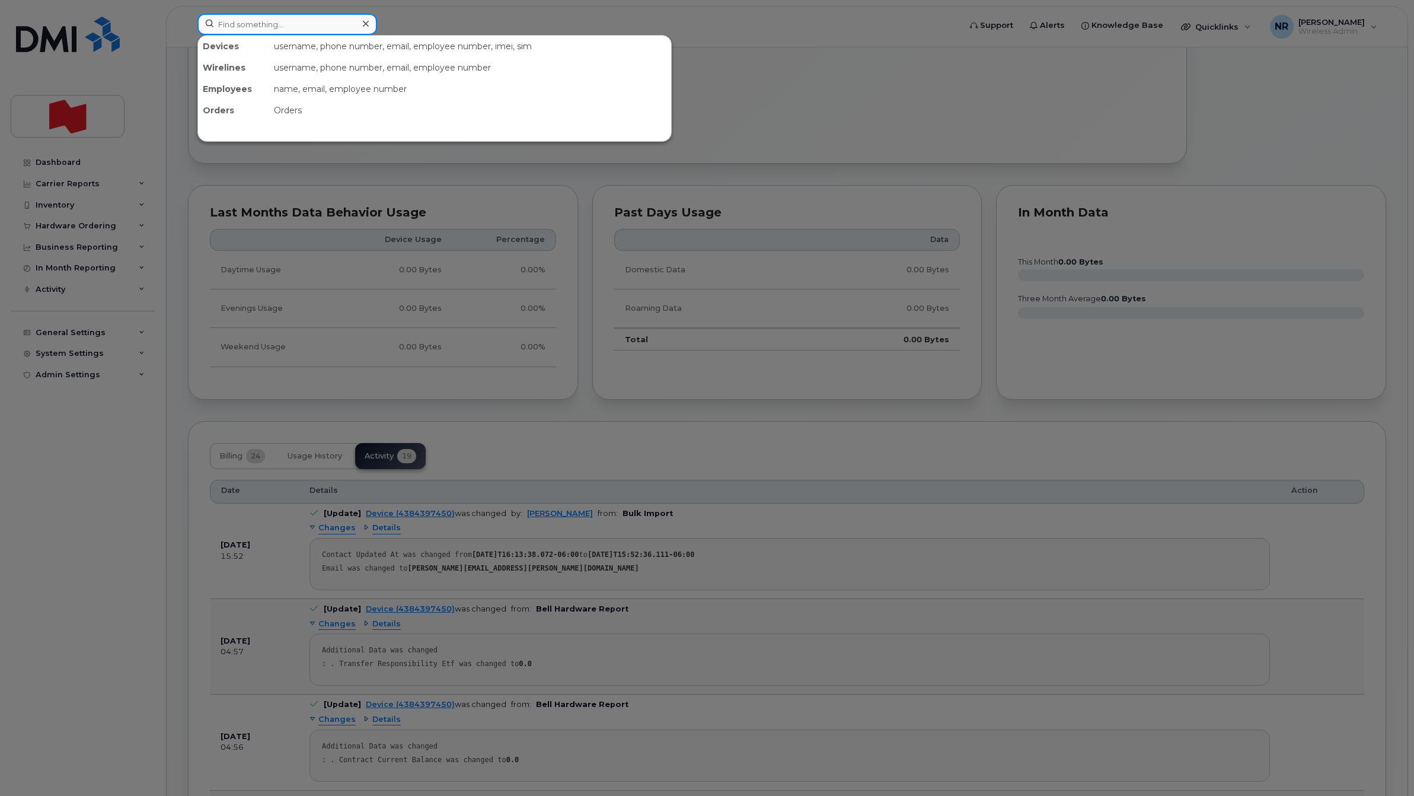
paste input "4384399609"
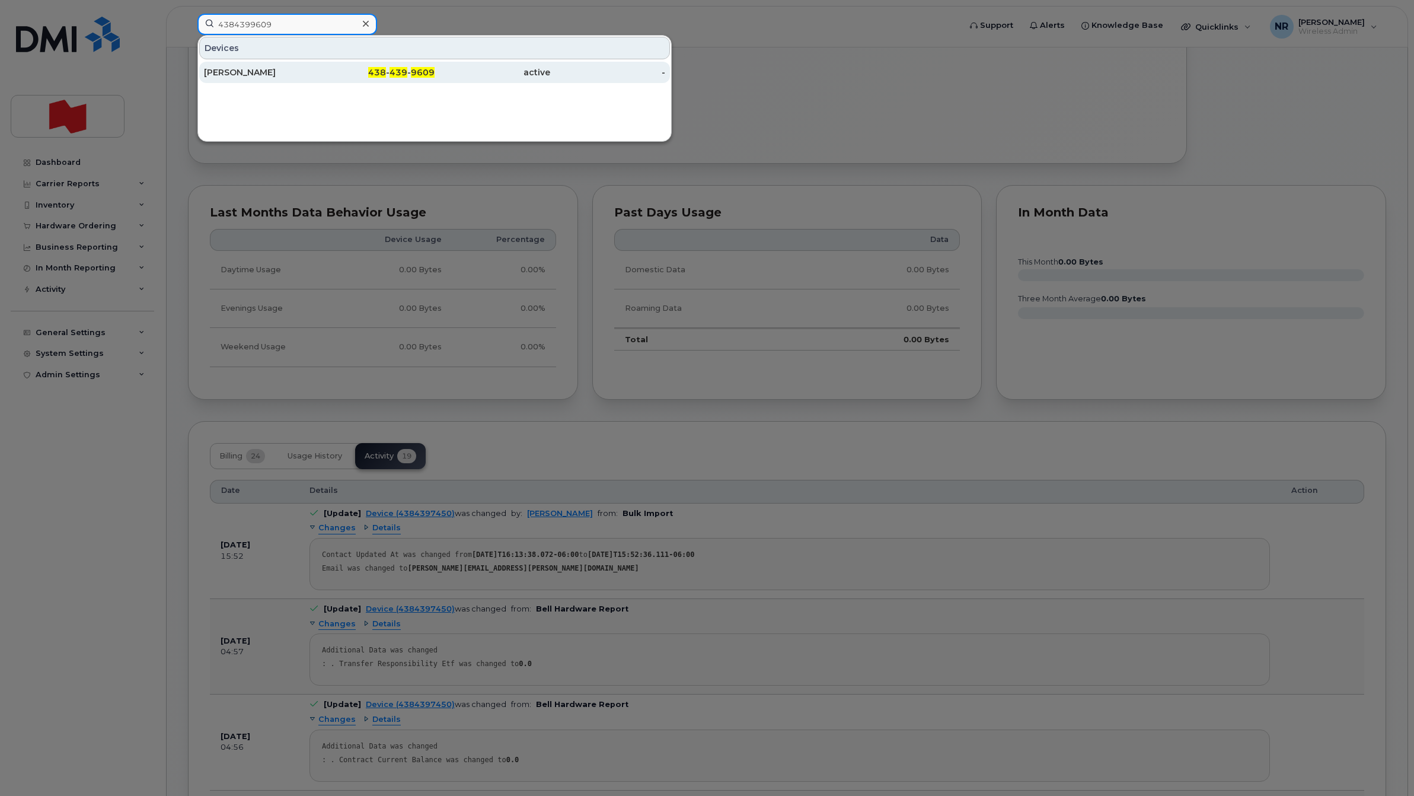
type input "4384399609"
click at [244, 70] on div "[PERSON_NAME]" at bounding box center [262, 72] width 116 height 12
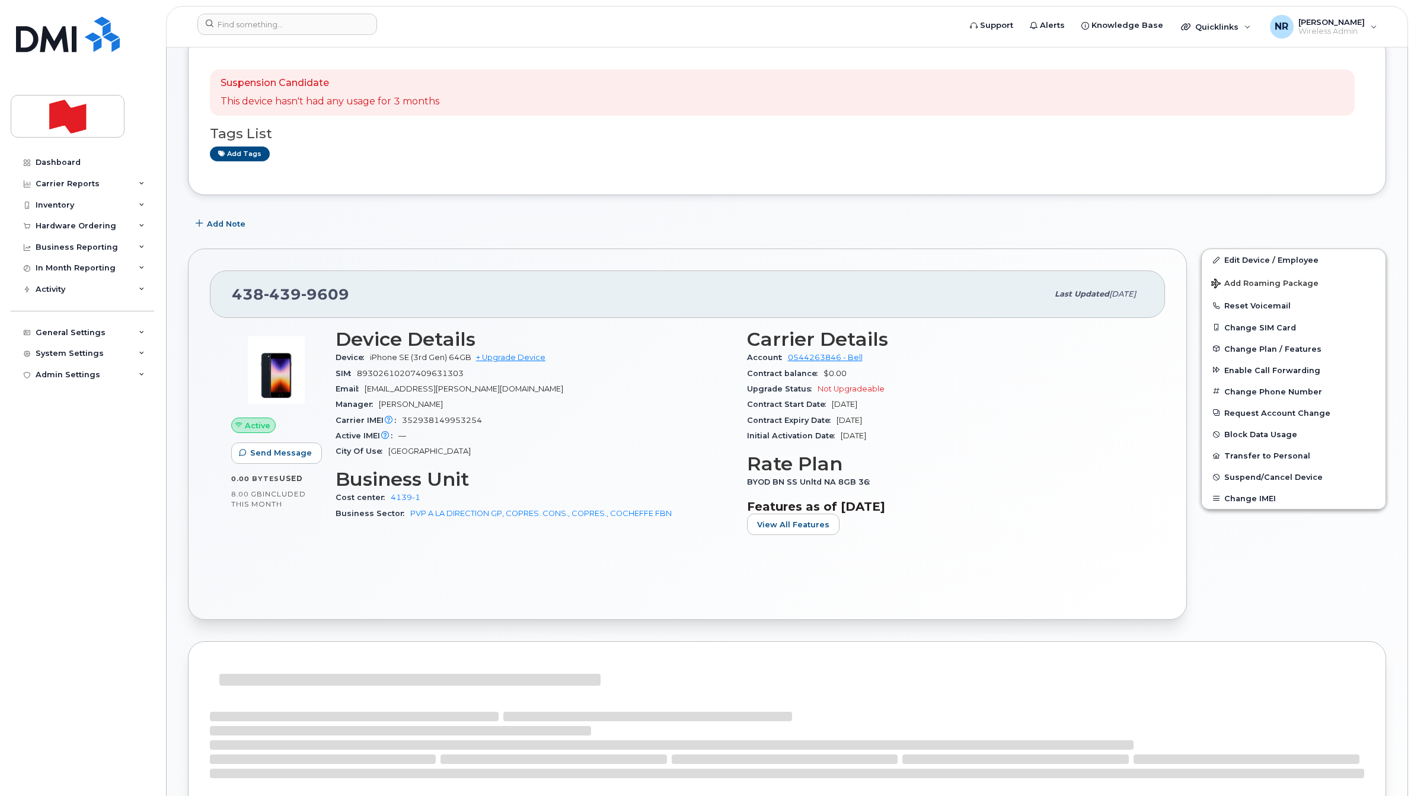
scroll to position [445, 0]
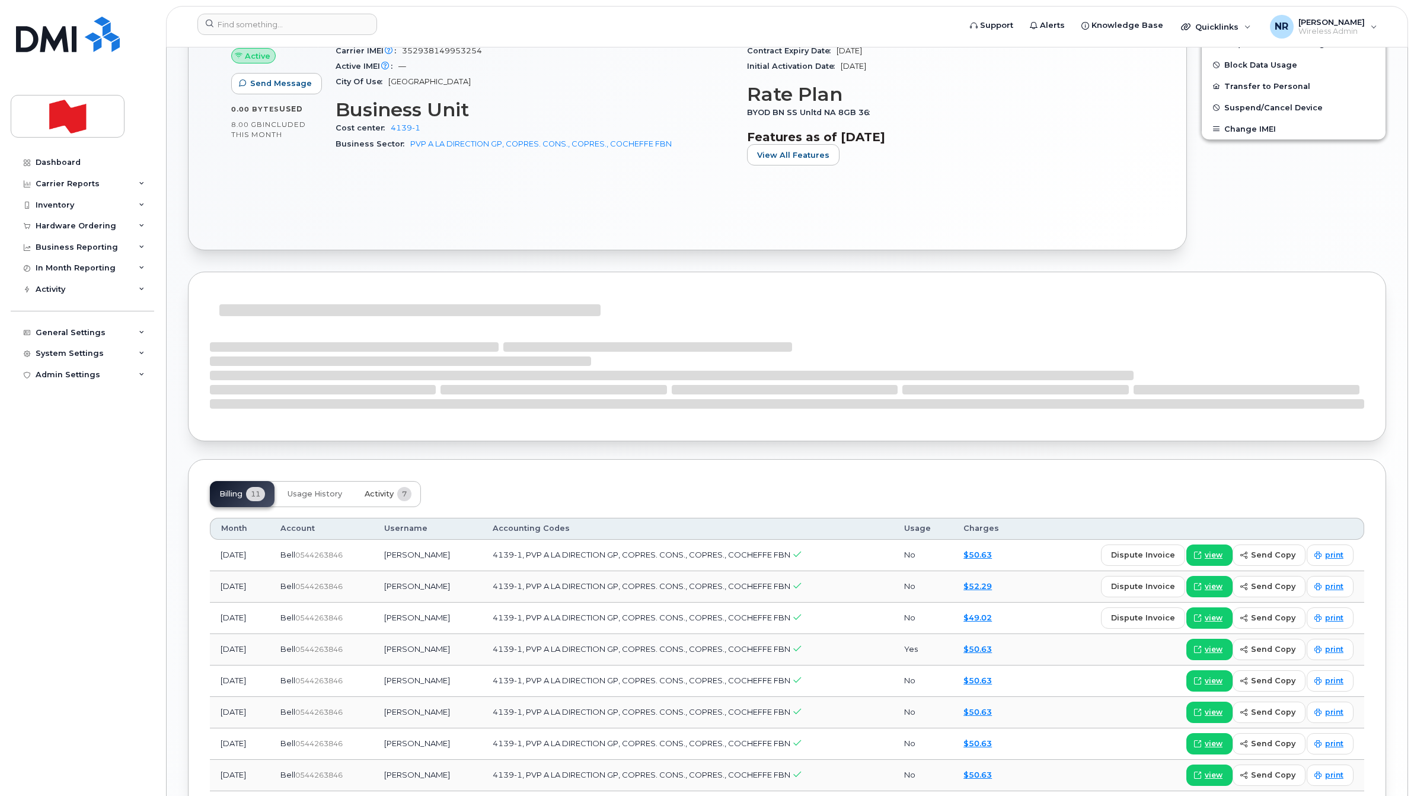
click at [378, 494] on span "Activity" at bounding box center [379, 493] width 29 height 9
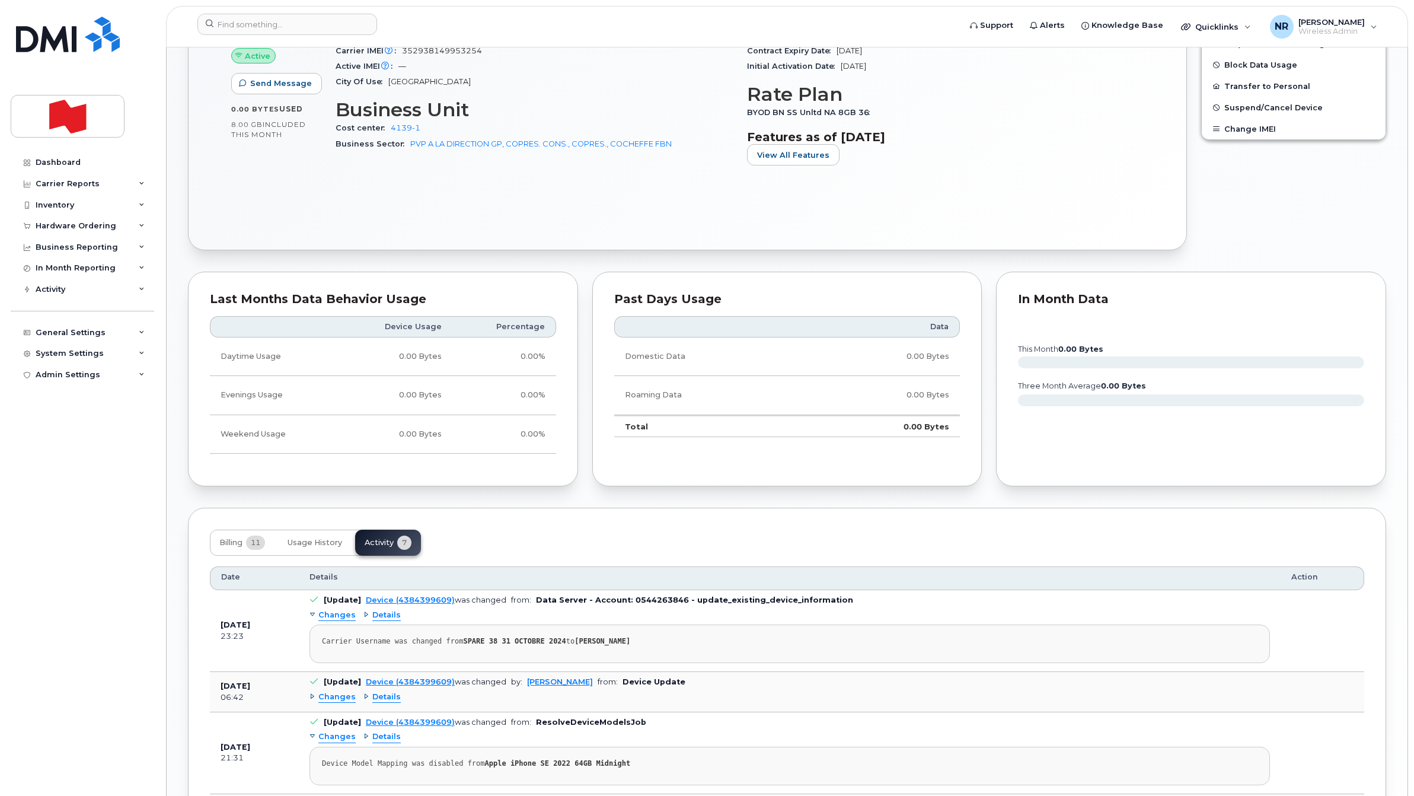
click at [289, 12] on header "Support Alerts Knowledge Base Quicklinks Suspend / Cancel Device Change SIM Car…" at bounding box center [787, 27] width 1242 height 42
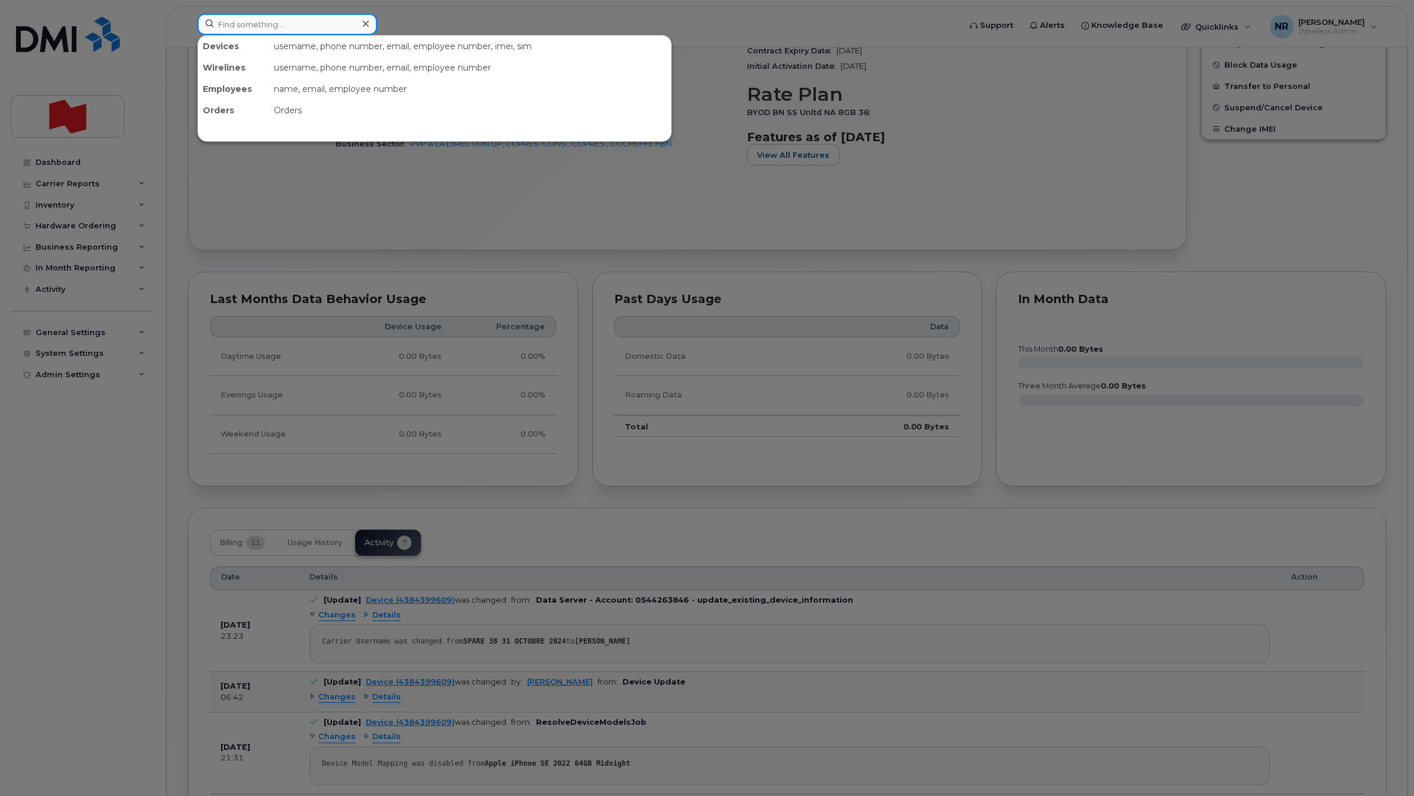
click at [279, 20] on input at bounding box center [287, 24] width 180 height 21
paste input "4384399958"
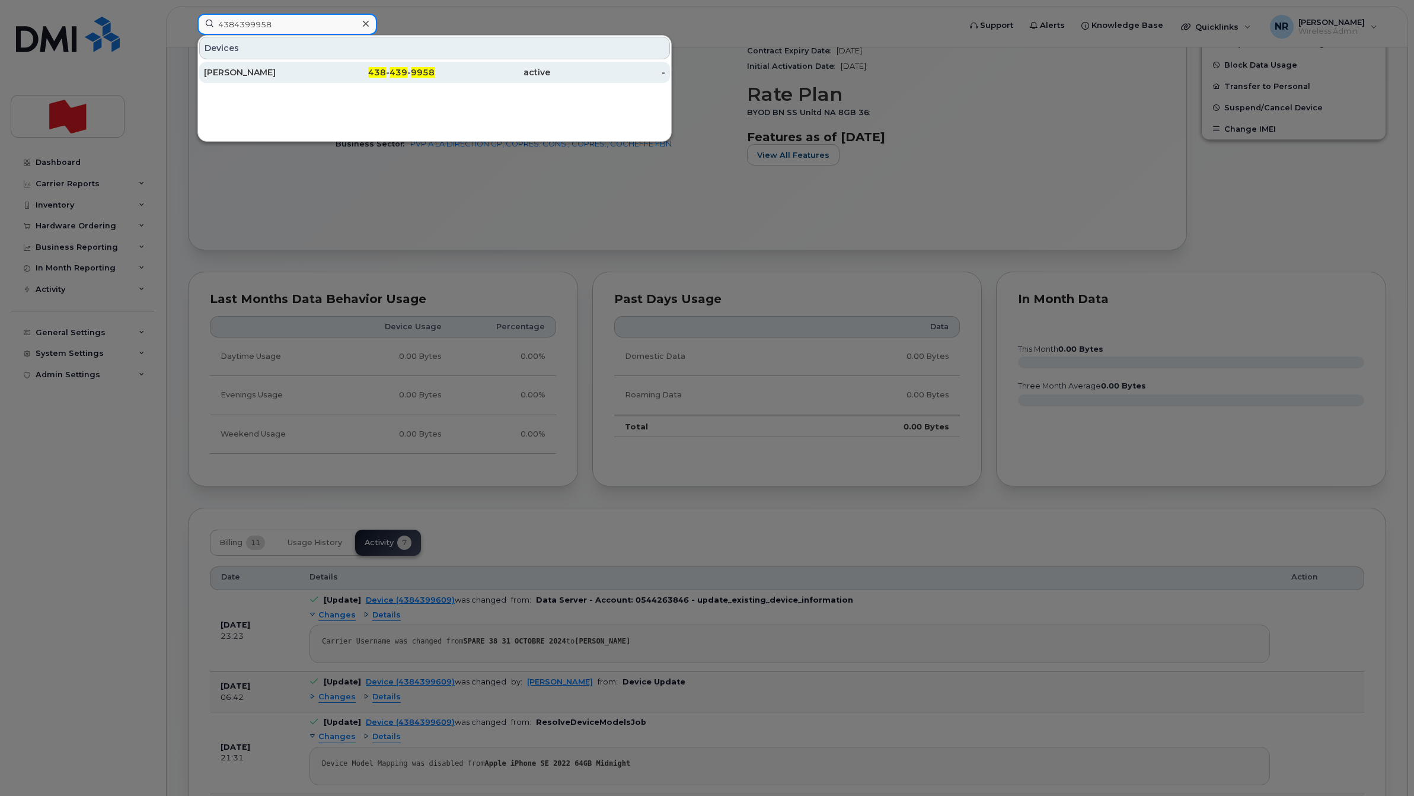
type input "4384399958"
click at [245, 69] on div "Patrick Kirner" at bounding box center [262, 72] width 116 height 12
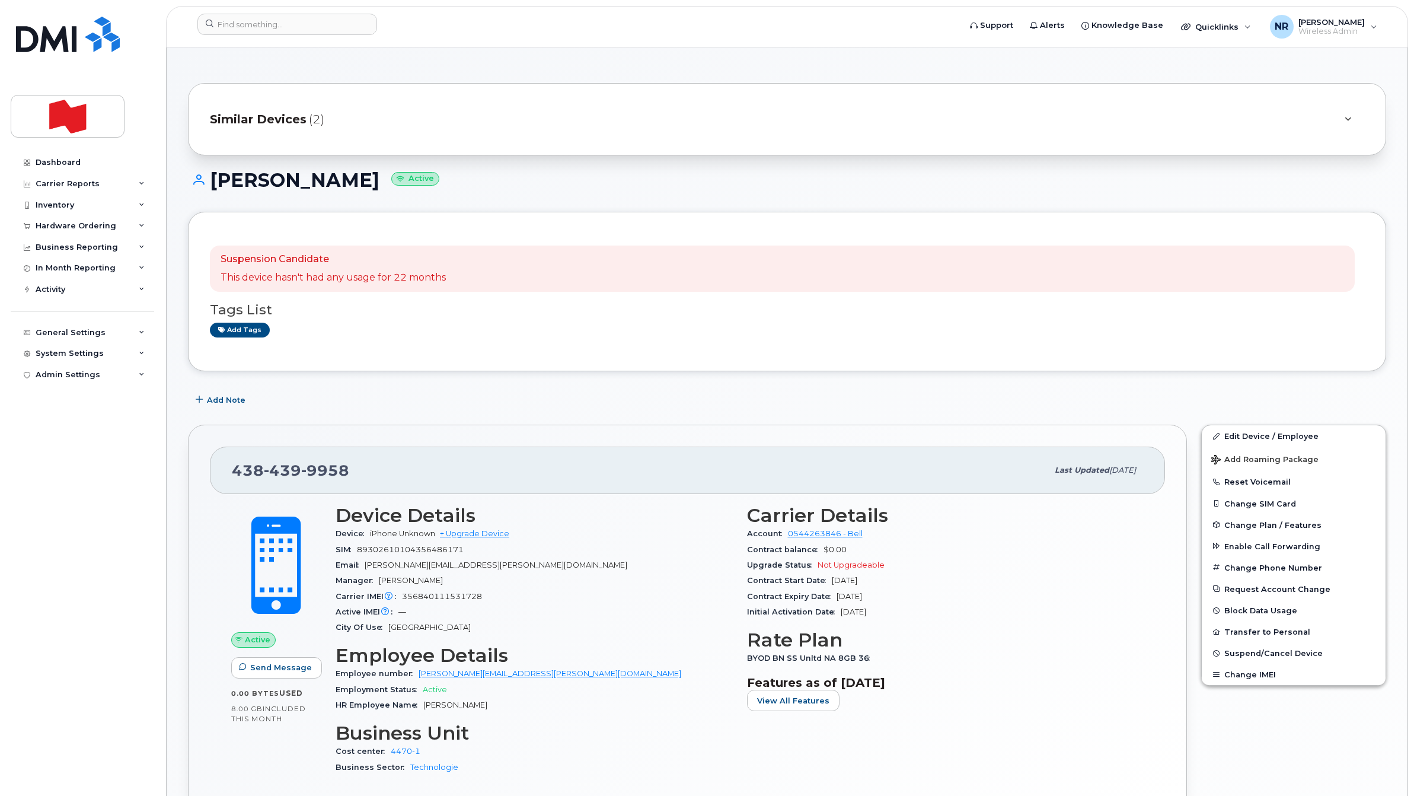
click at [292, 117] on span "Similar Devices" at bounding box center [258, 119] width 97 height 17
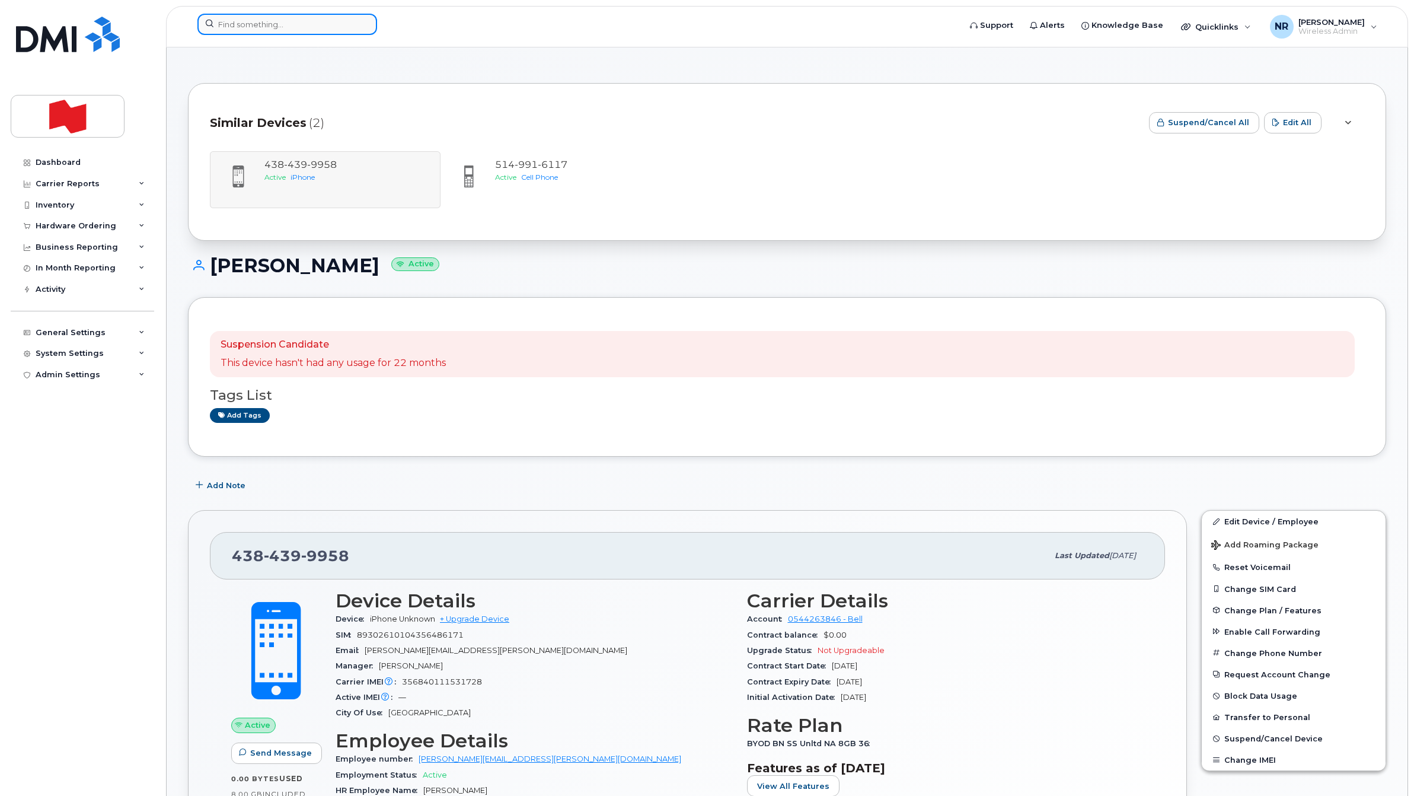
click at [244, 27] on input at bounding box center [287, 24] width 180 height 21
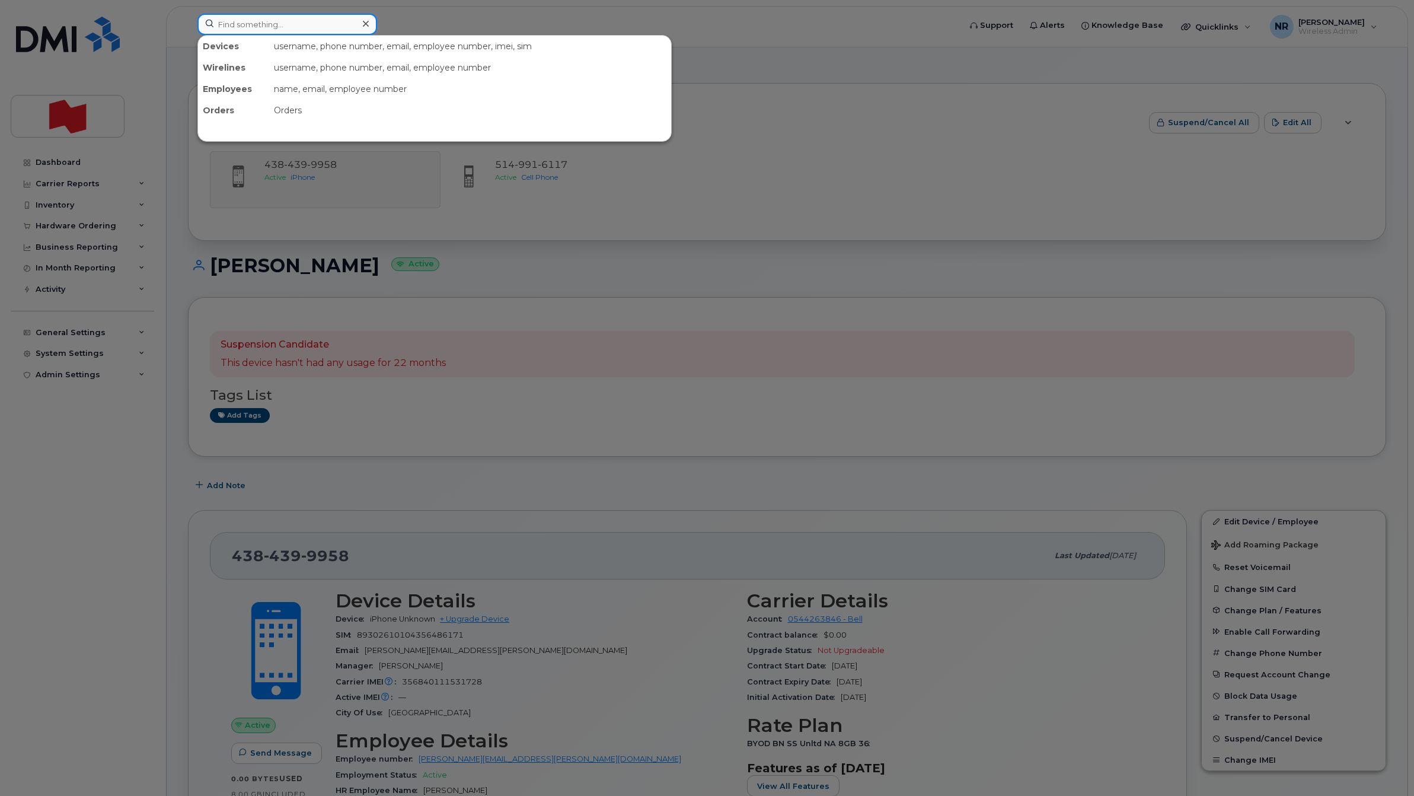
paste input "4384510316"
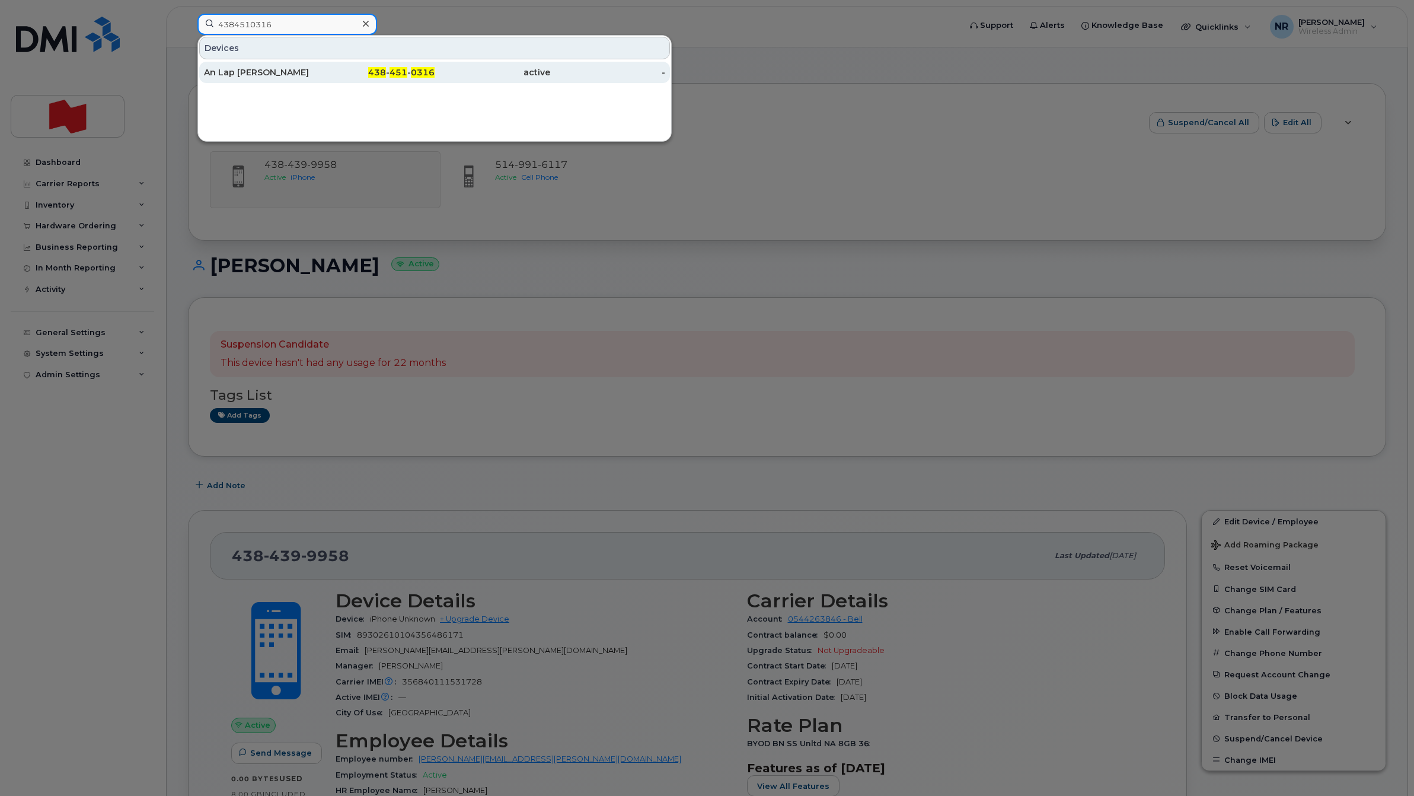
type input "4384510316"
click at [262, 69] on div "An Lap Vo Dignard" at bounding box center [262, 72] width 116 height 12
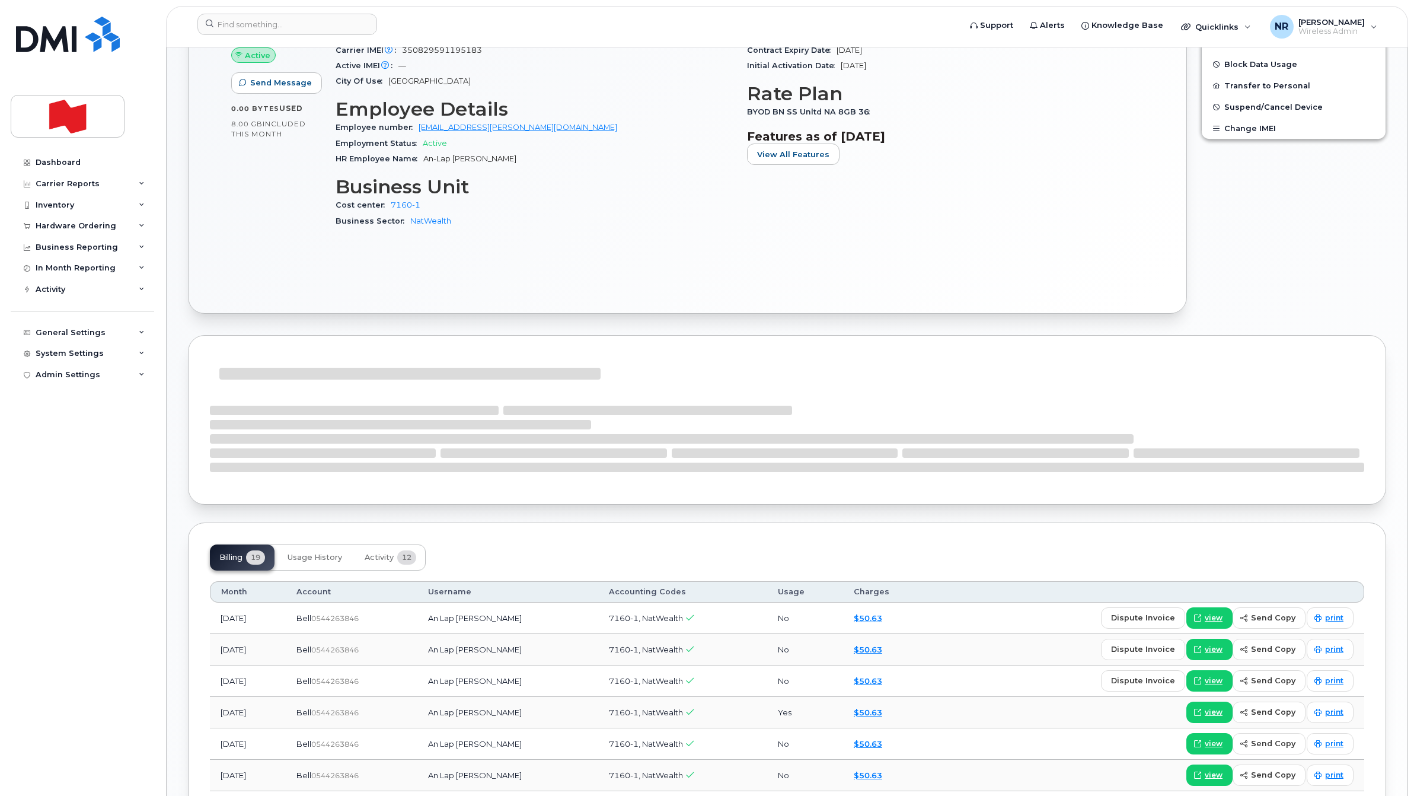
scroll to position [519, 0]
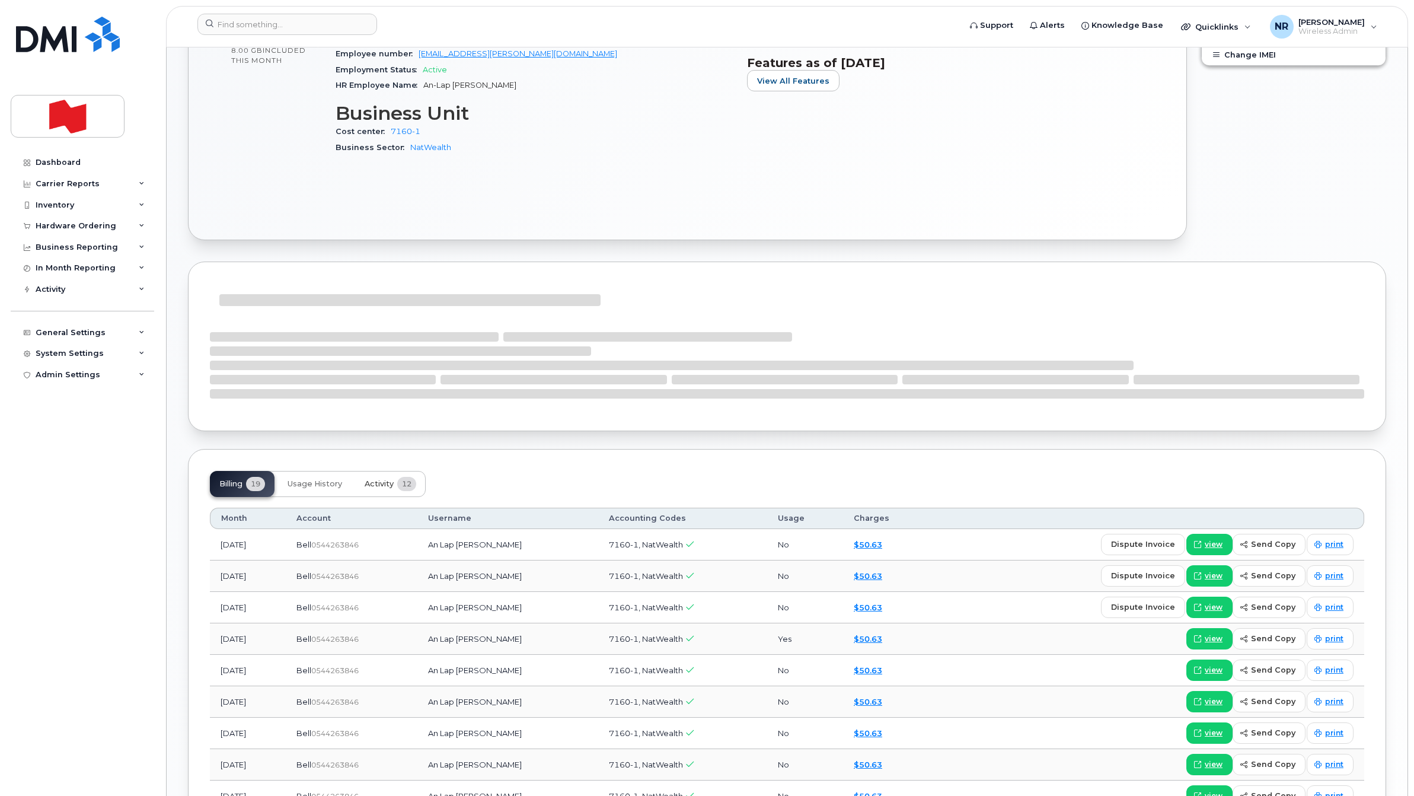
click at [371, 487] on span "Activity" at bounding box center [379, 483] width 29 height 9
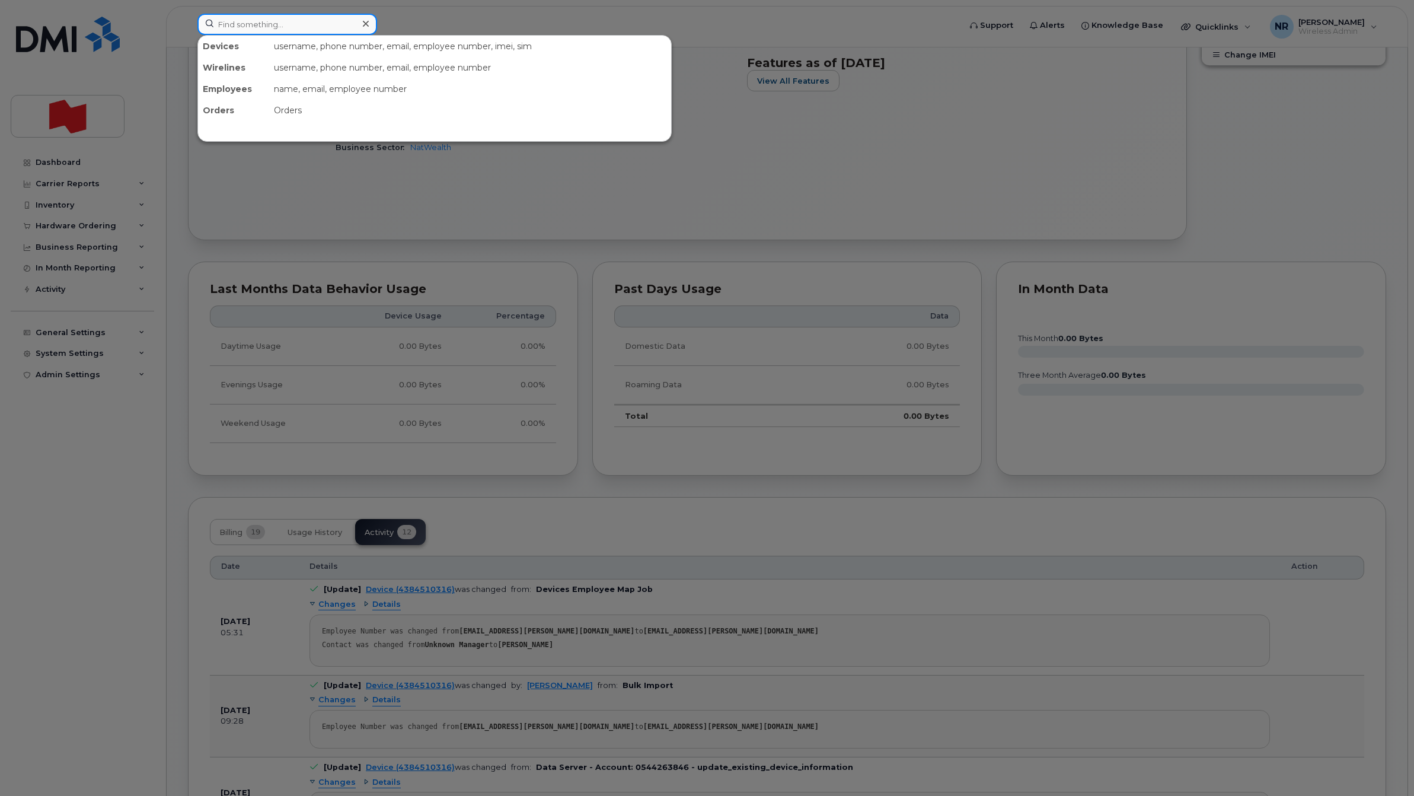
click at [279, 25] on input at bounding box center [287, 24] width 180 height 21
paste input "4384510332"
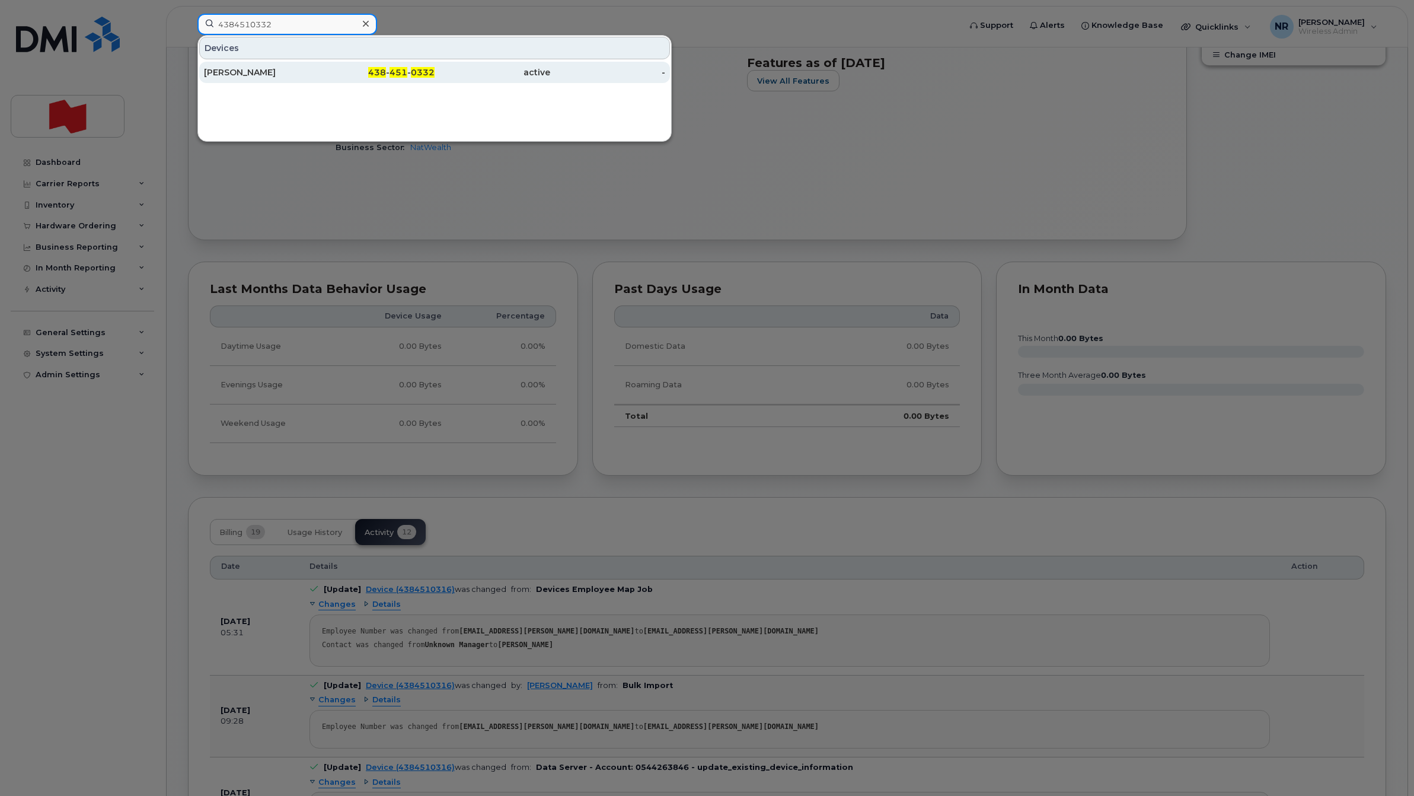
type input "4384510332"
drag, startPoint x: 254, startPoint y: 69, endPoint x: 538, endPoint y: 79, distance: 284.2
click at [254, 69] on div "[PERSON_NAME]" at bounding box center [262, 72] width 116 height 12
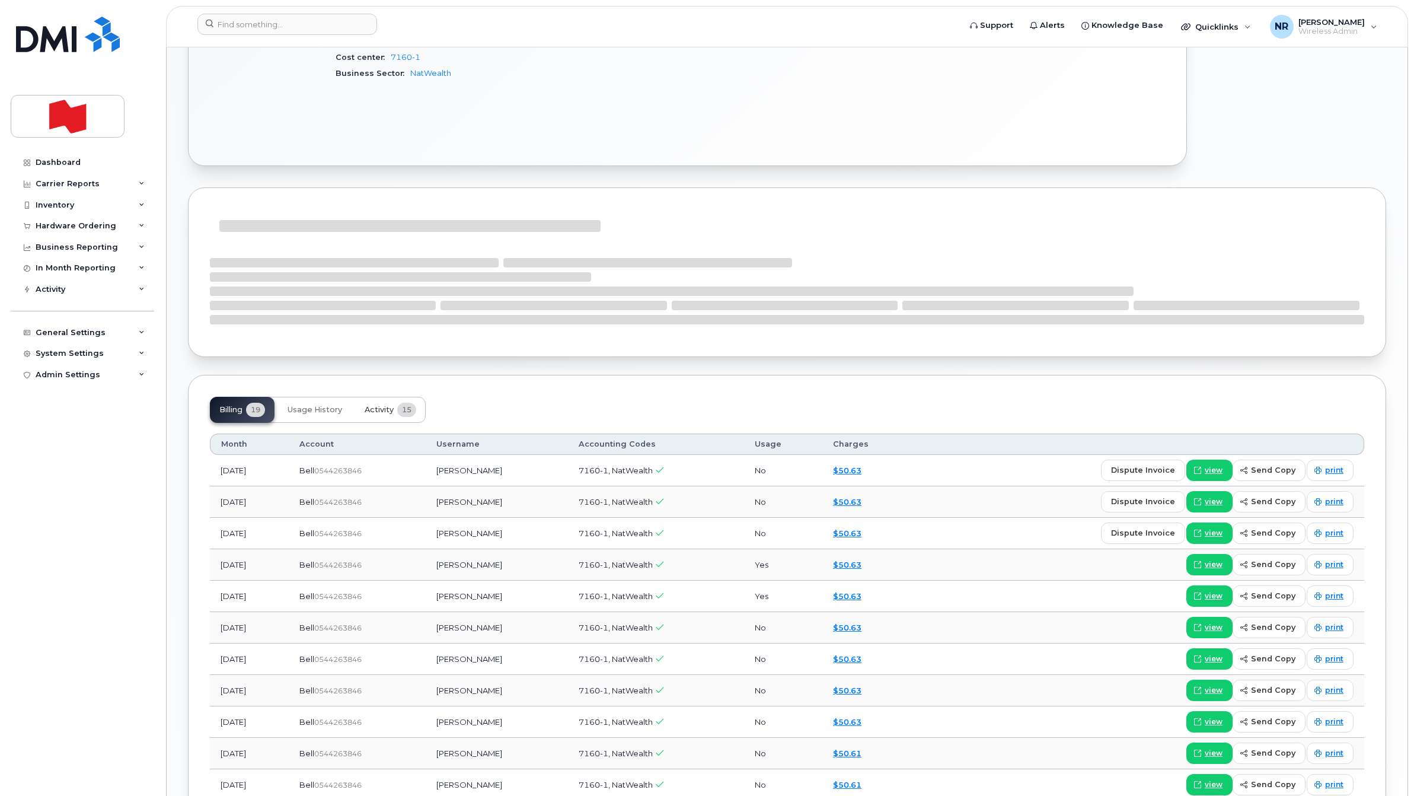
click at [377, 407] on span "Activity" at bounding box center [379, 409] width 29 height 9
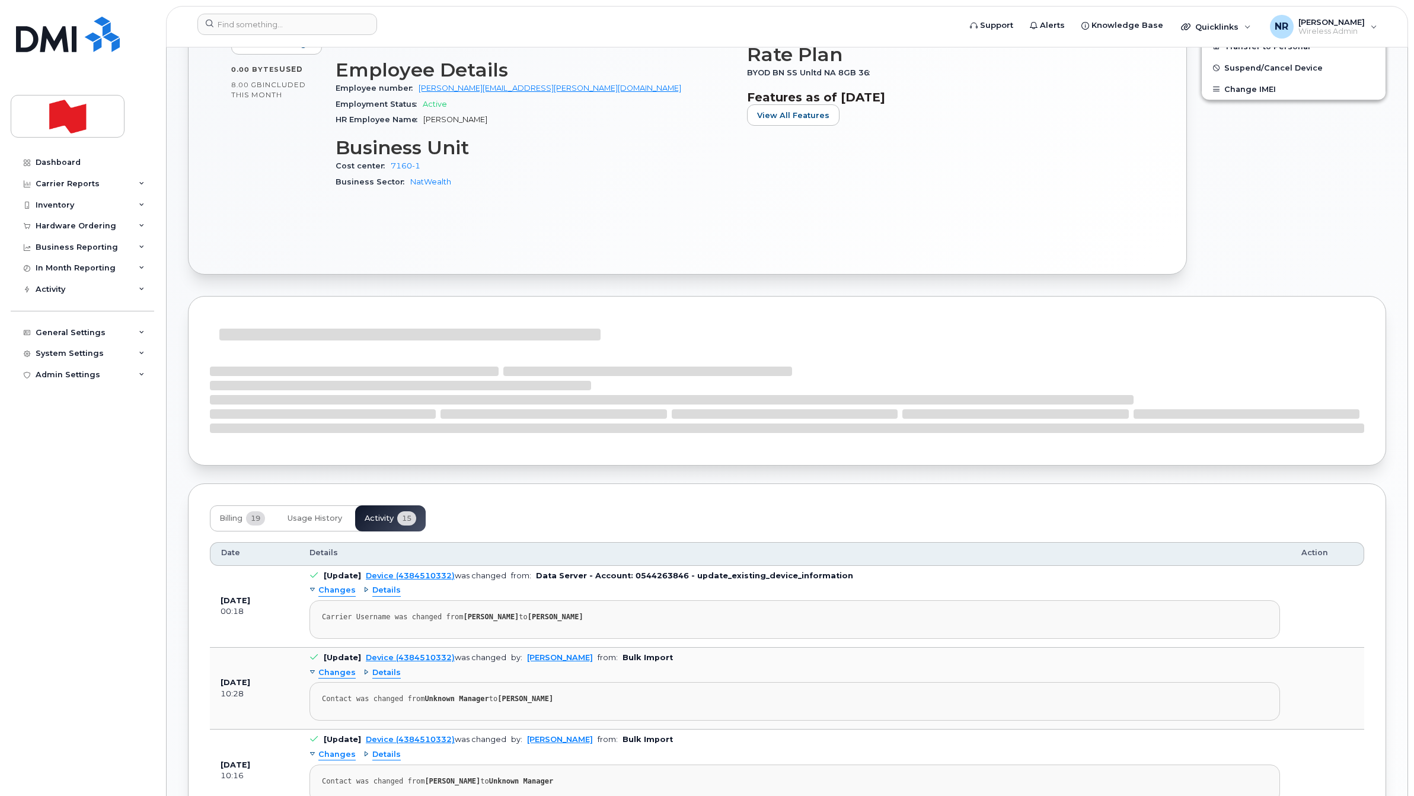
scroll to position [593, 0]
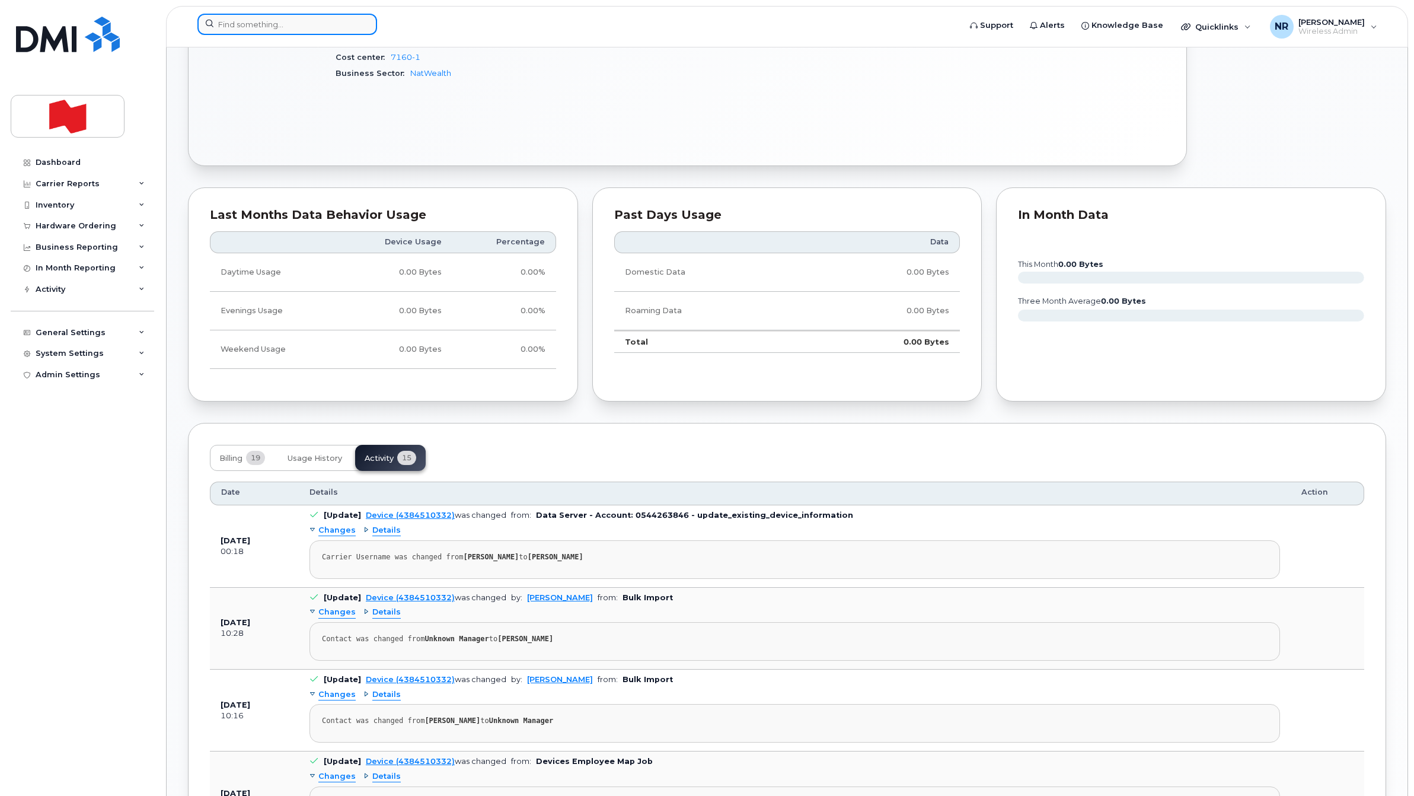
click at [282, 24] on input at bounding box center [287, 24] width 180 height 21
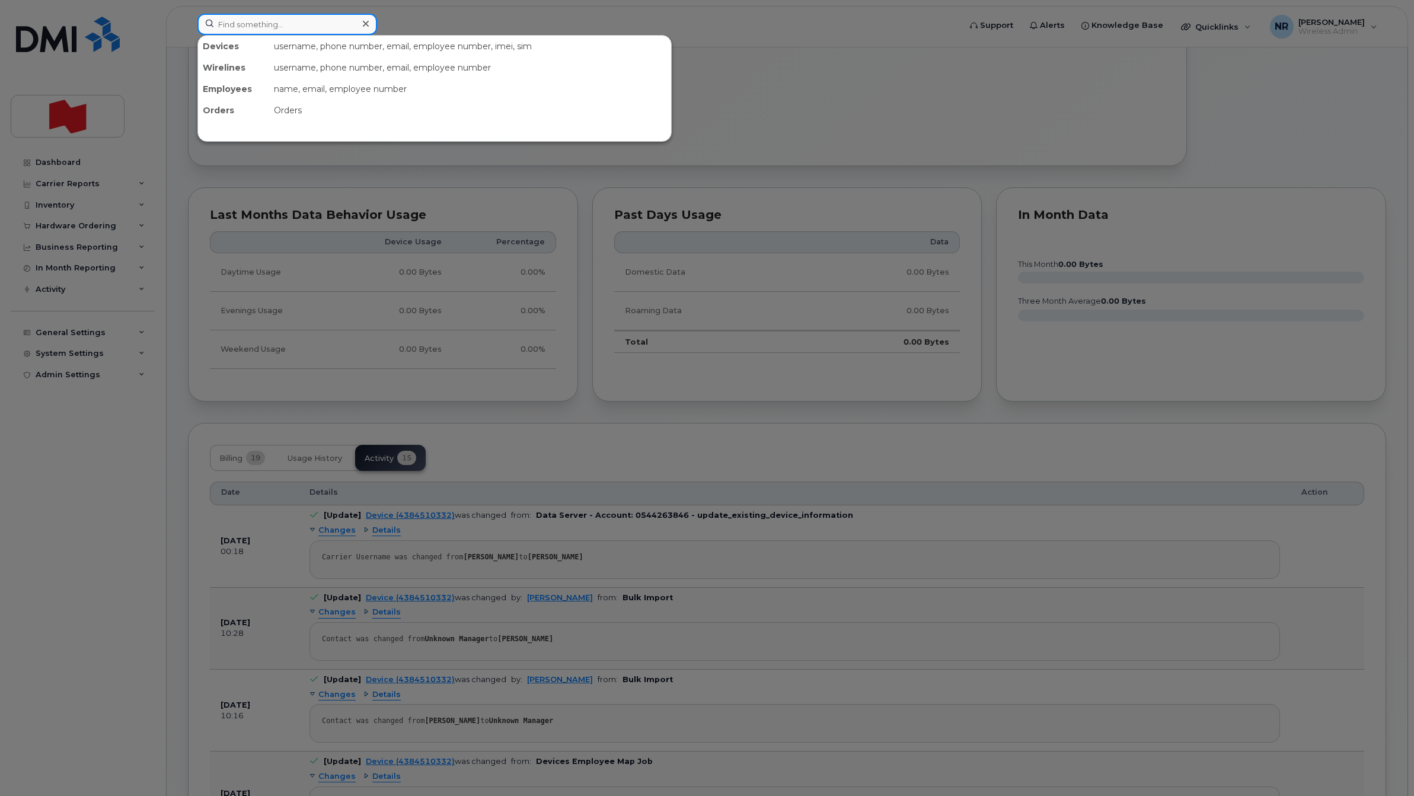
paste input "4384510632"
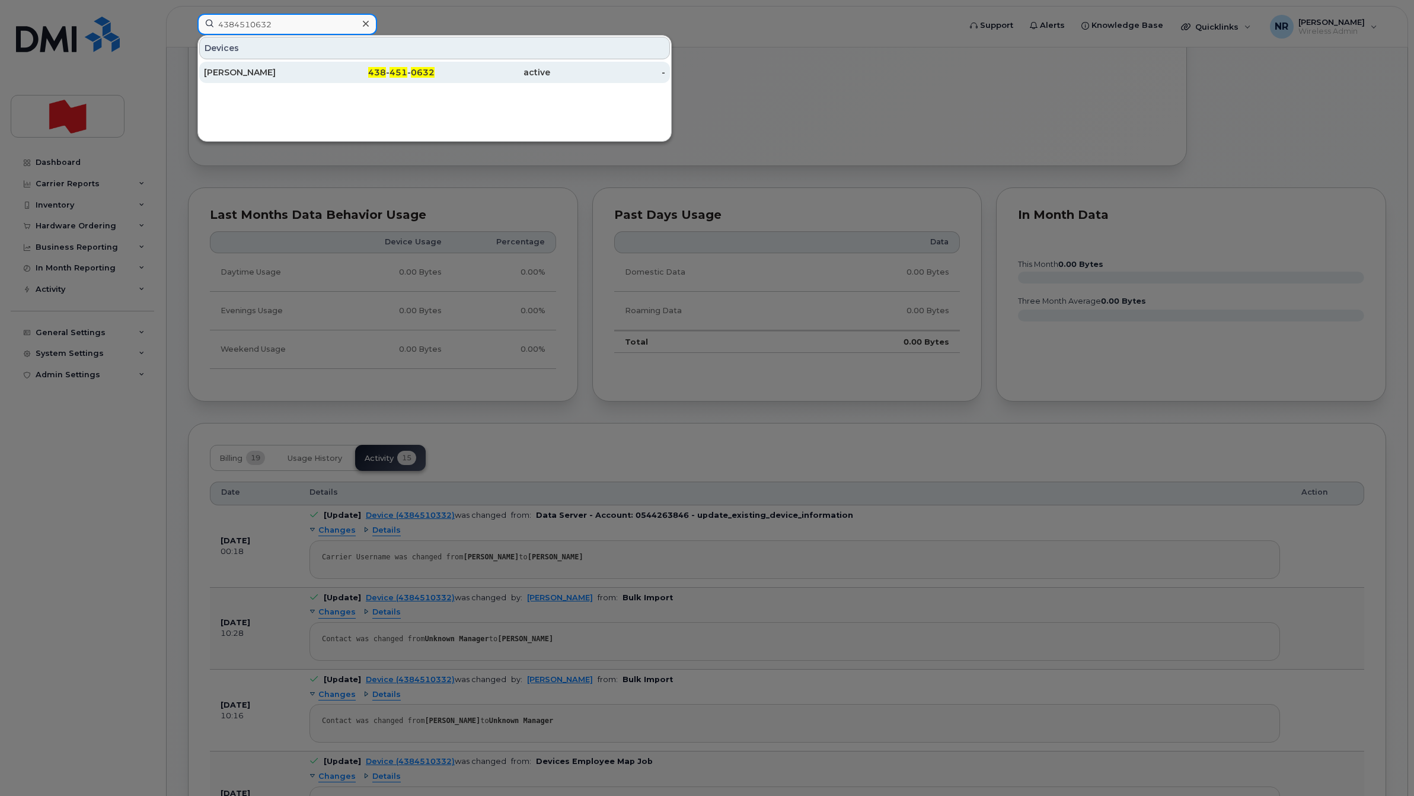
type input "4384510632"
click at [231, 75] on div "Caroline Piette" at bounding box center [262, 72] width 116 height 12
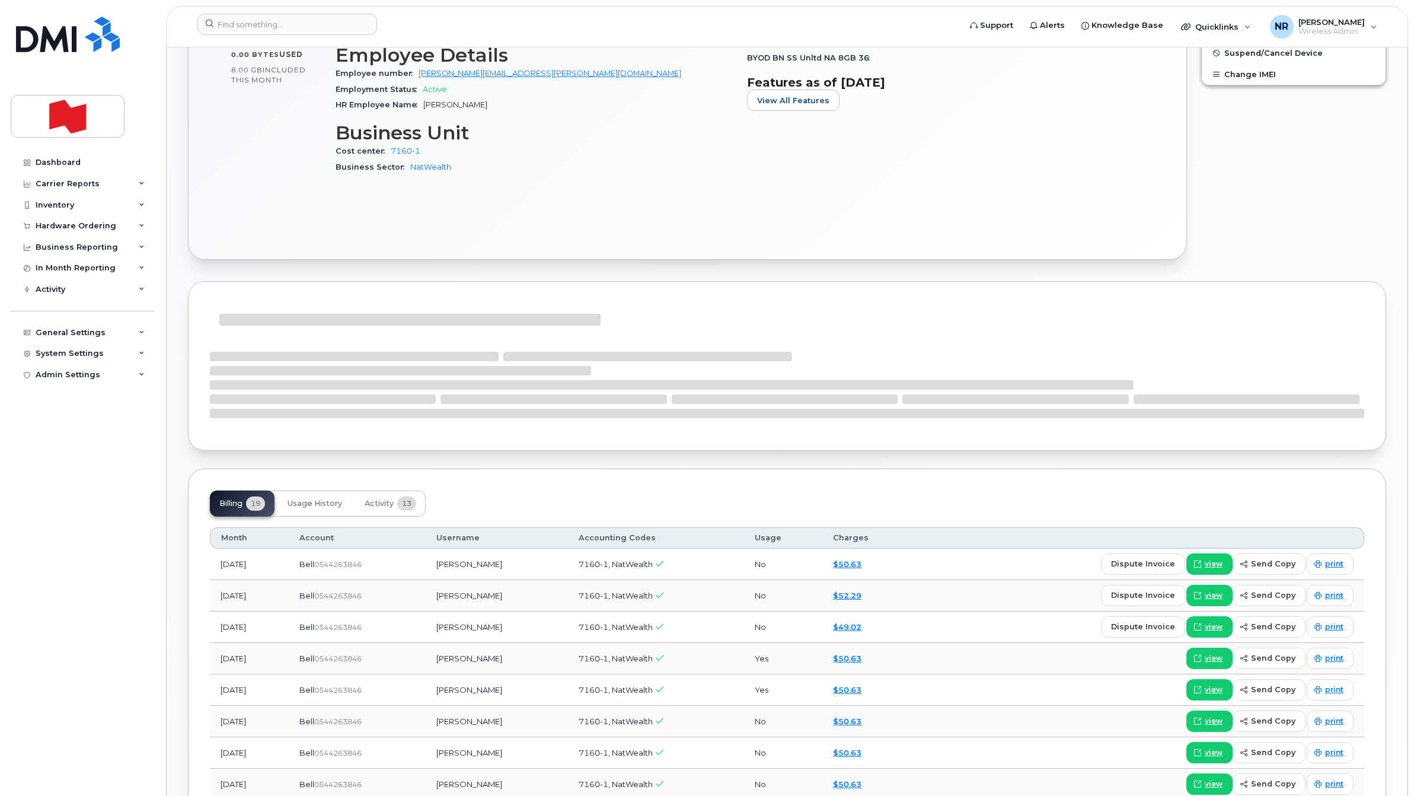
scroll to position [519, 0]
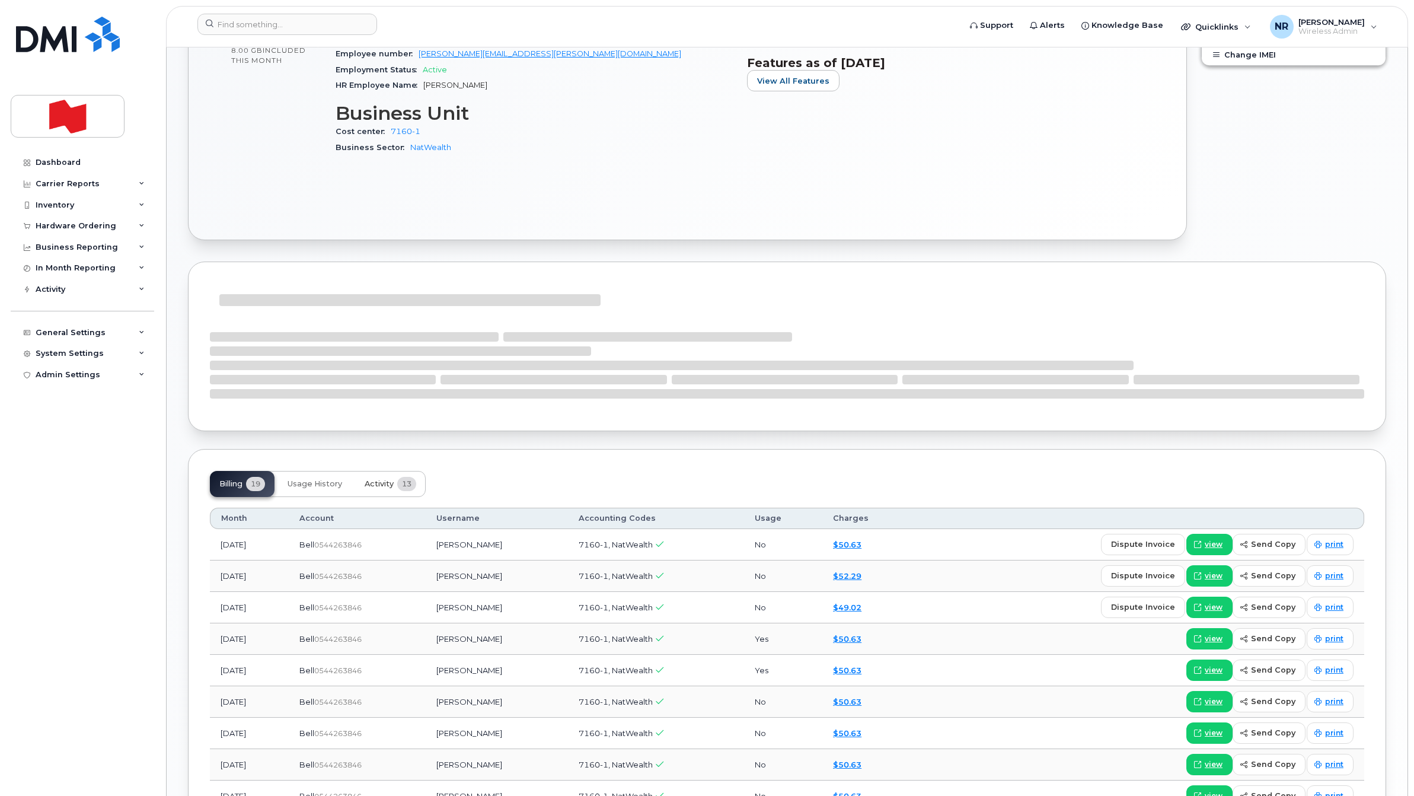
click at [378, 487] on span "Activity" at bounding box center [379, 483] width 29 height 9
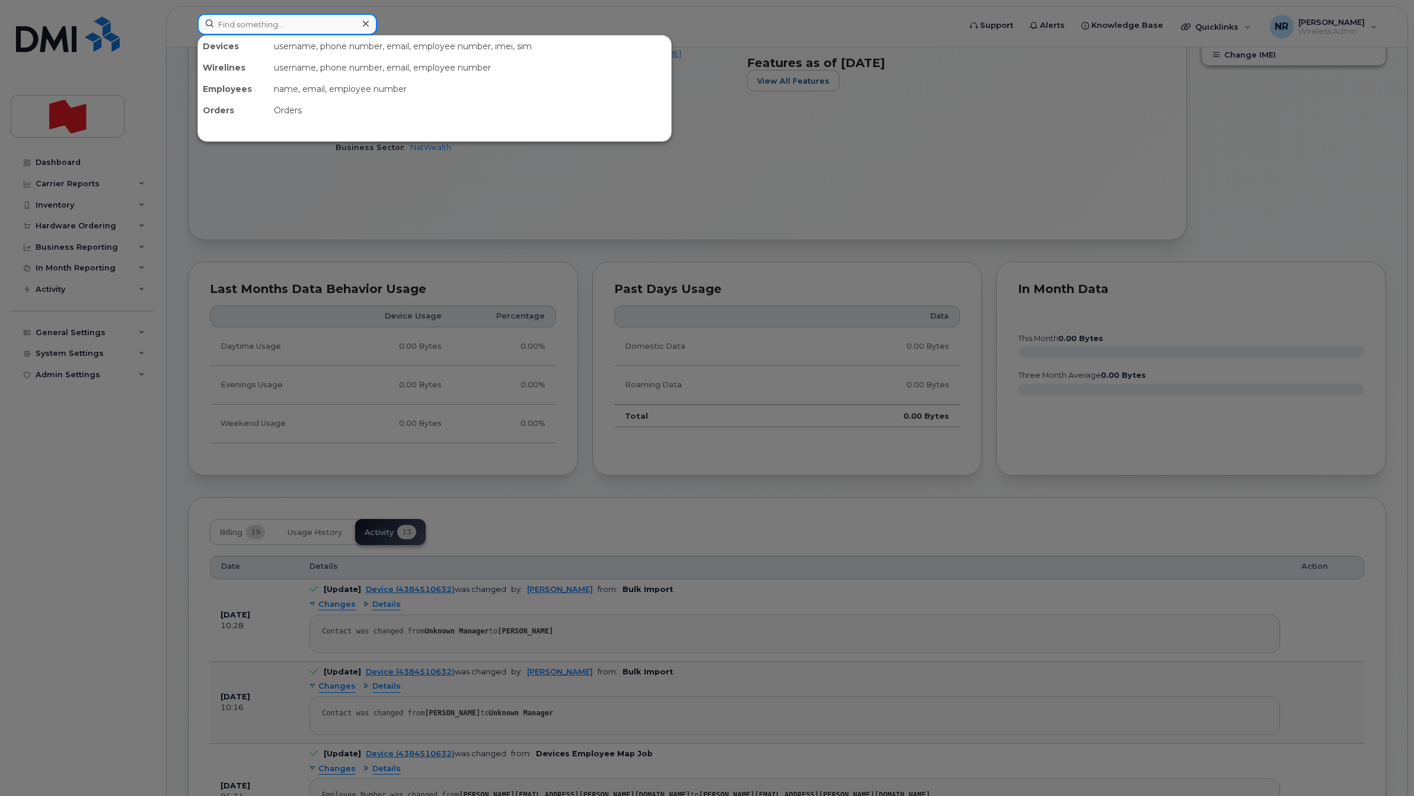
click at [264, 24] on input at bounding box center [287, 24] width 180 height 21
paste input "4384510775"
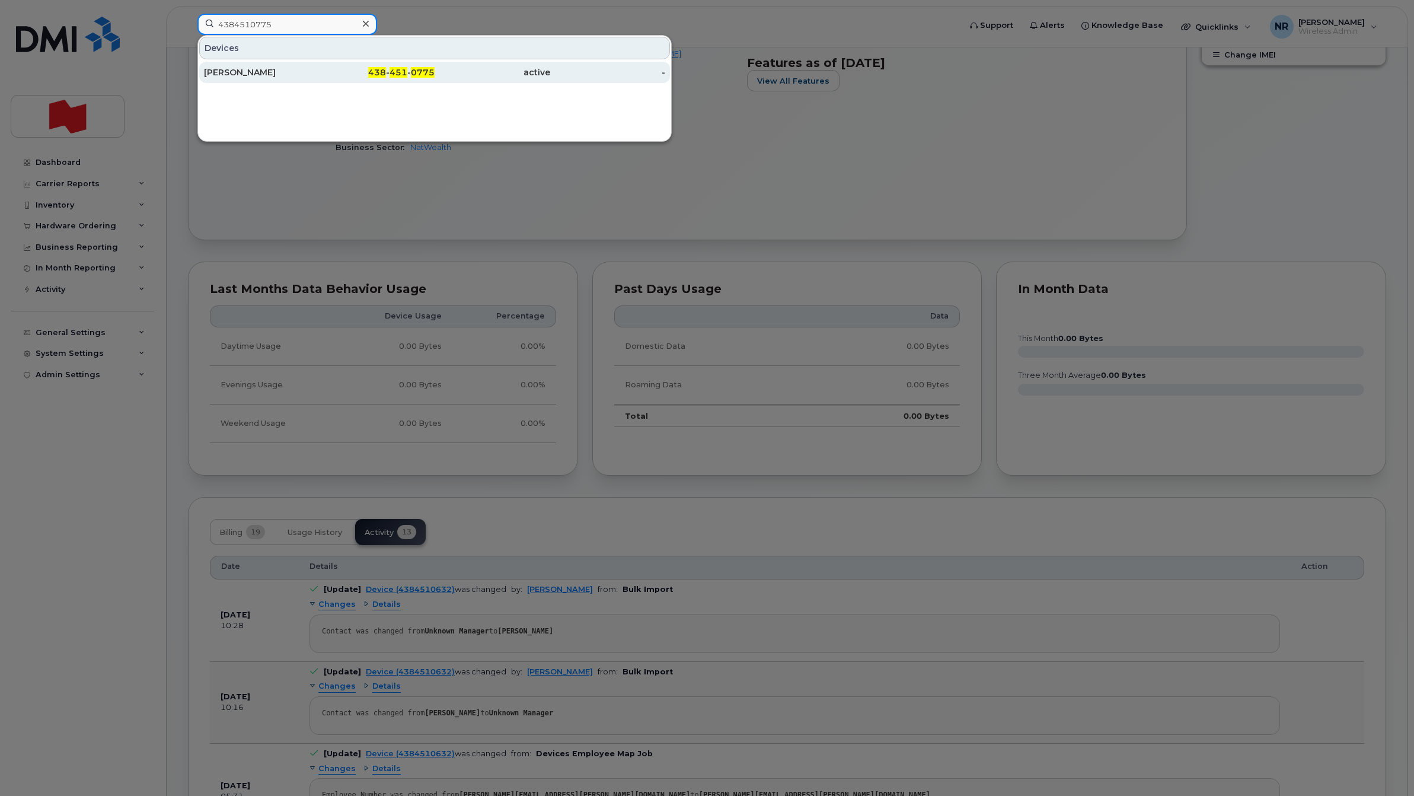
type input "4384510775"
click at [239, 72] on div "Charles Provost" at bounding box center [262, 72] width 116 height 12
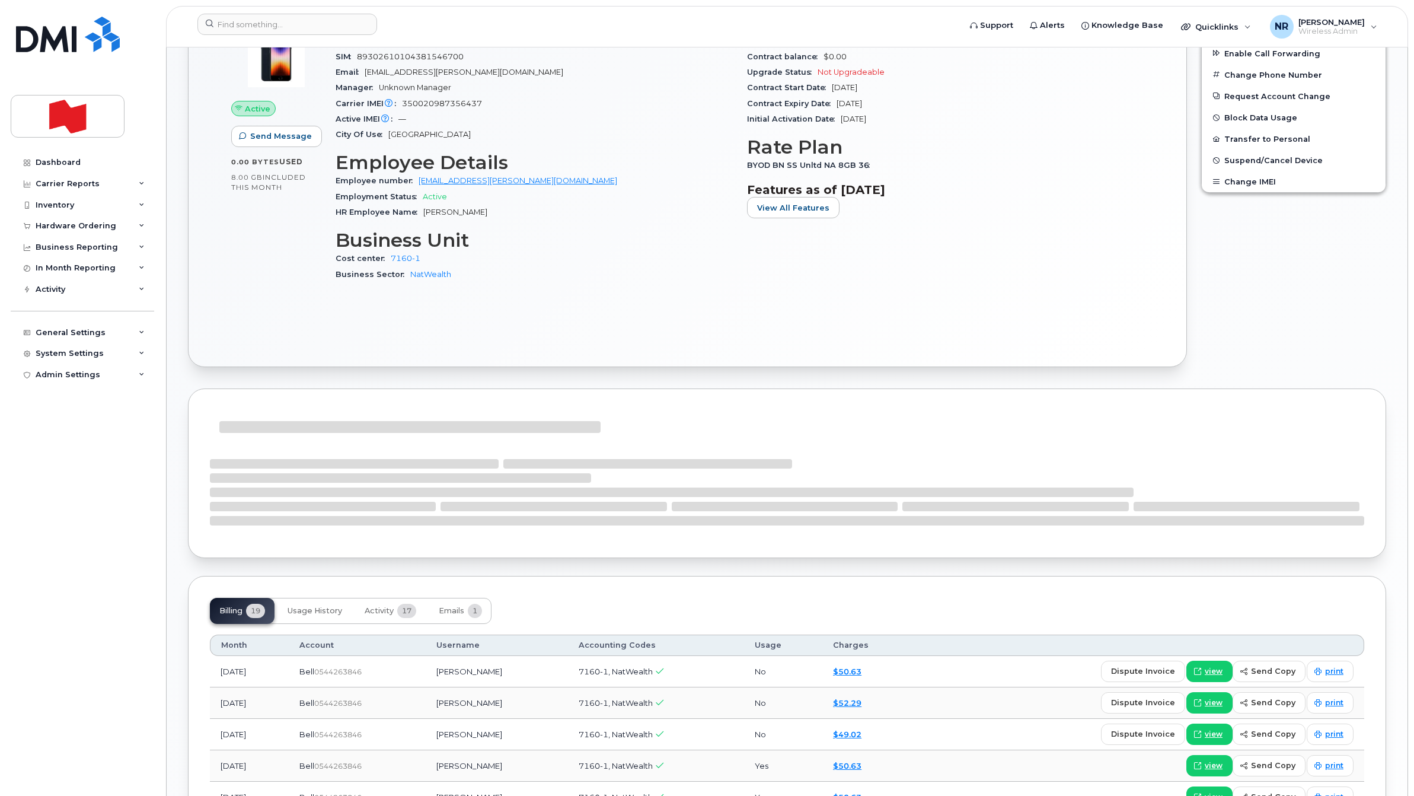
scroll to position [445, 0]
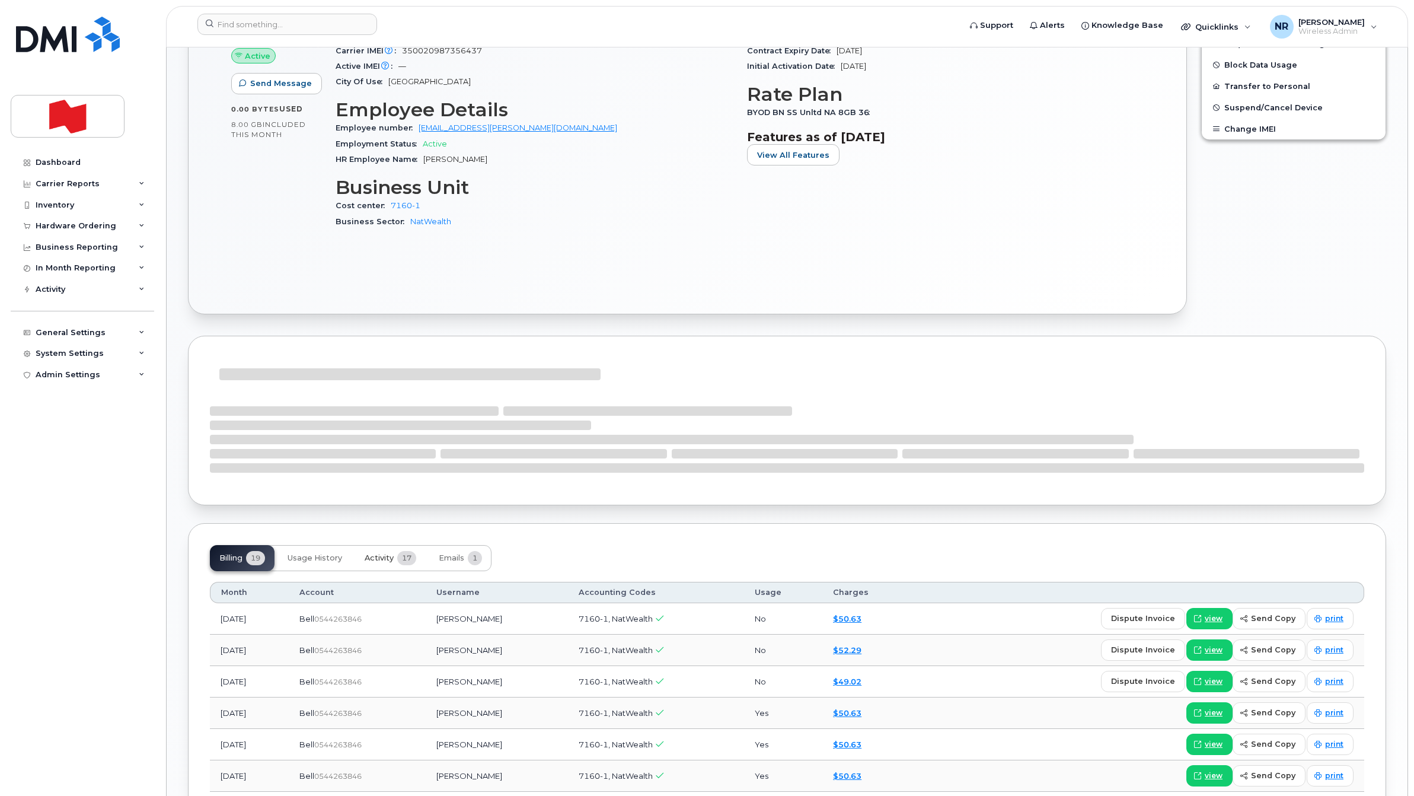
click at [387, 559] on span "Activity" at bounding box center [379, 557] width 29 height 9
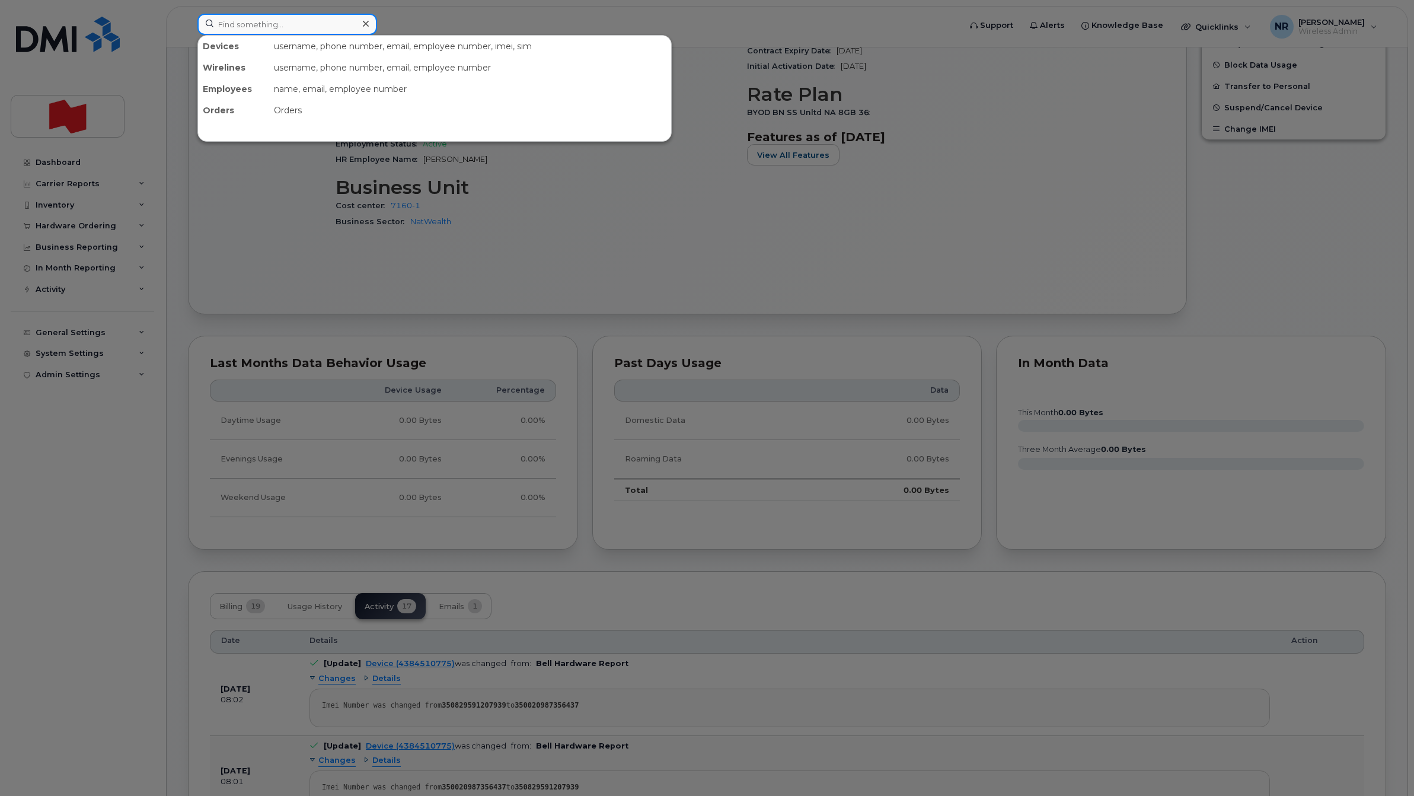
click at [294, 25] on input at bounding box center [287, 24] width 180 height 21
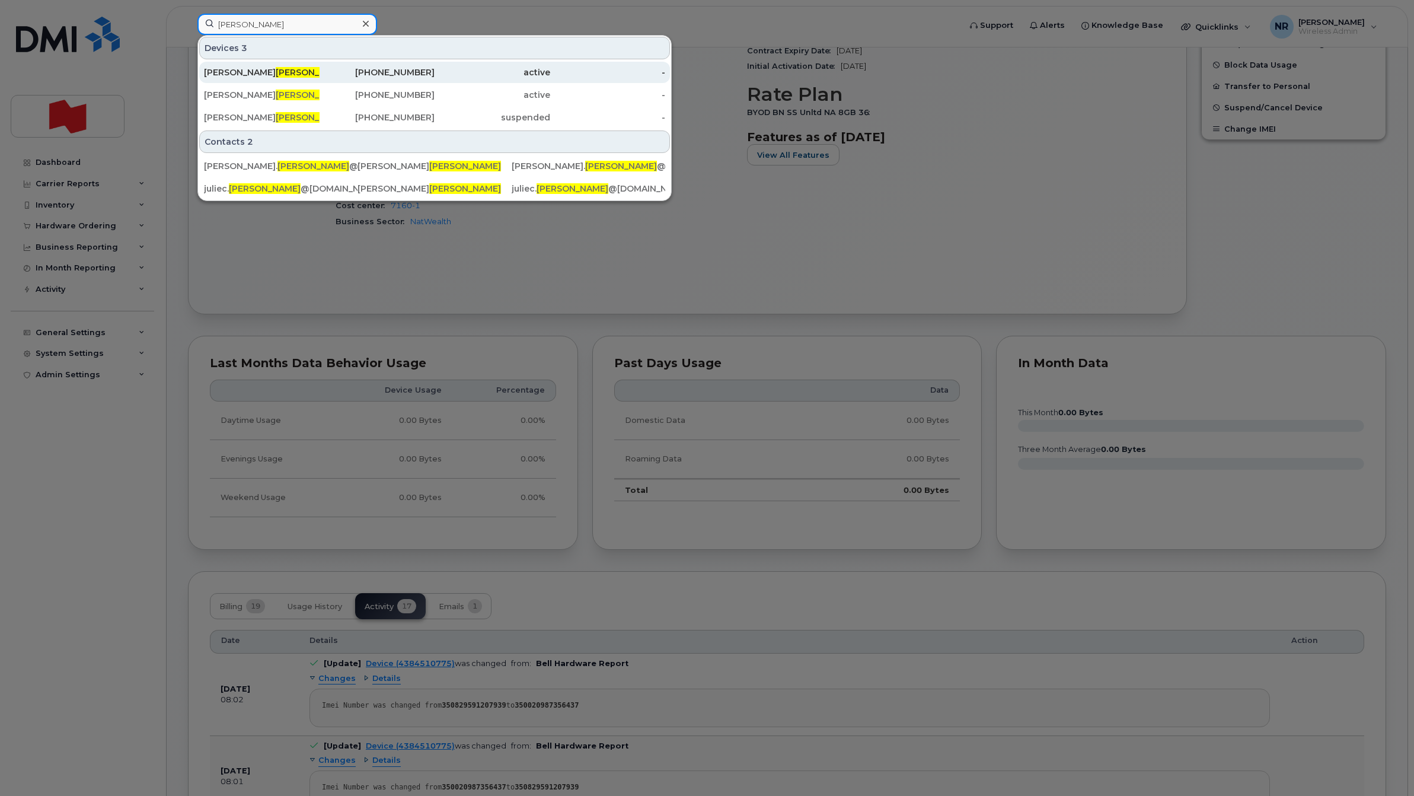
type input "nadon"
click at [276, 73] on span "NADON" at bounding box center [312, 72] width 72 height 11
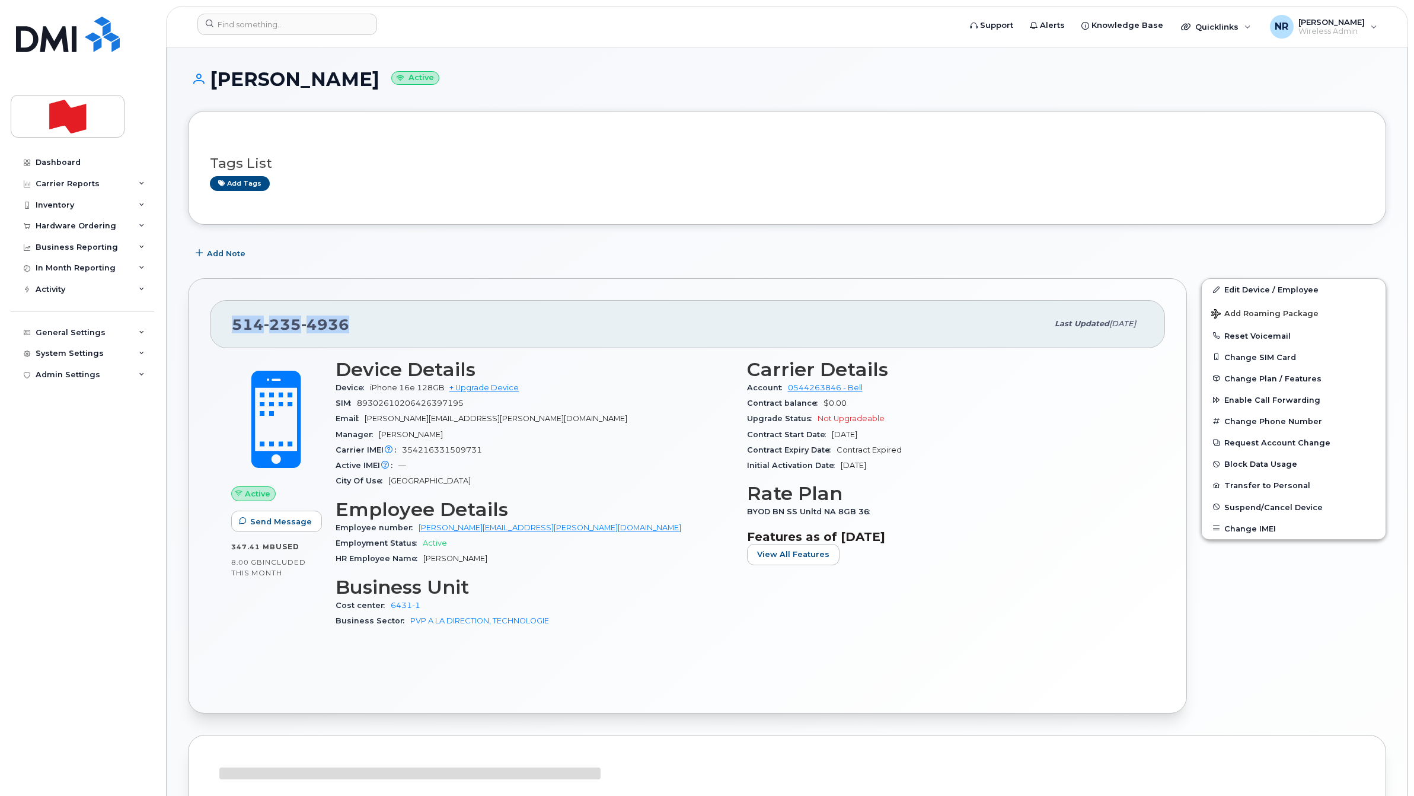
drag, startPoint x: 360, startPoint y: 323, endPoint x: 225, endPoint y: 327, distance: 135.2
click at [216, 327] on div "[PHONE_NUMBER] Last updated [DATE]" at bounding box center [687, 323] width 955 height 47
copy span "[PHONE_NUMBER]"
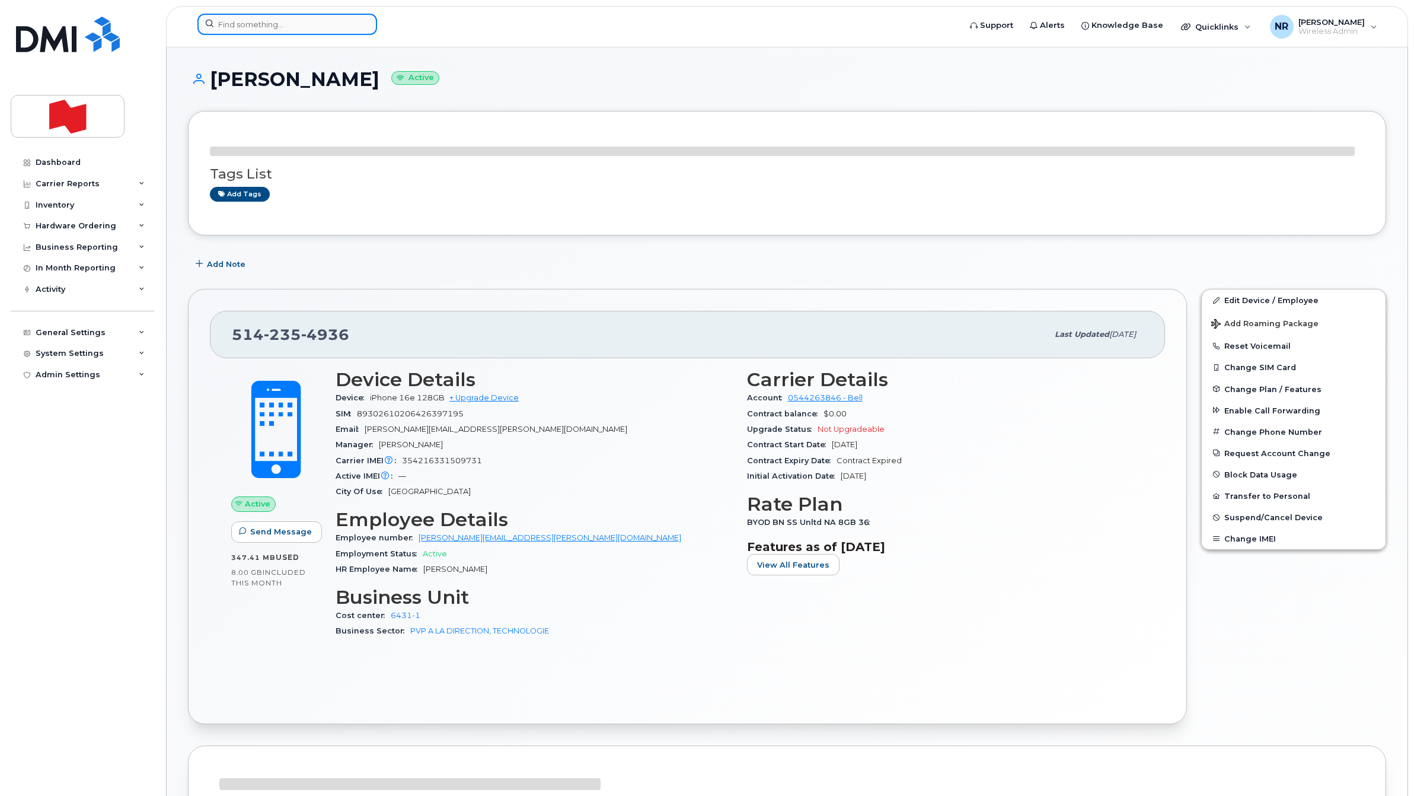
click at [282, 24] on input at bounding box center [287, 24] width 180 height 21
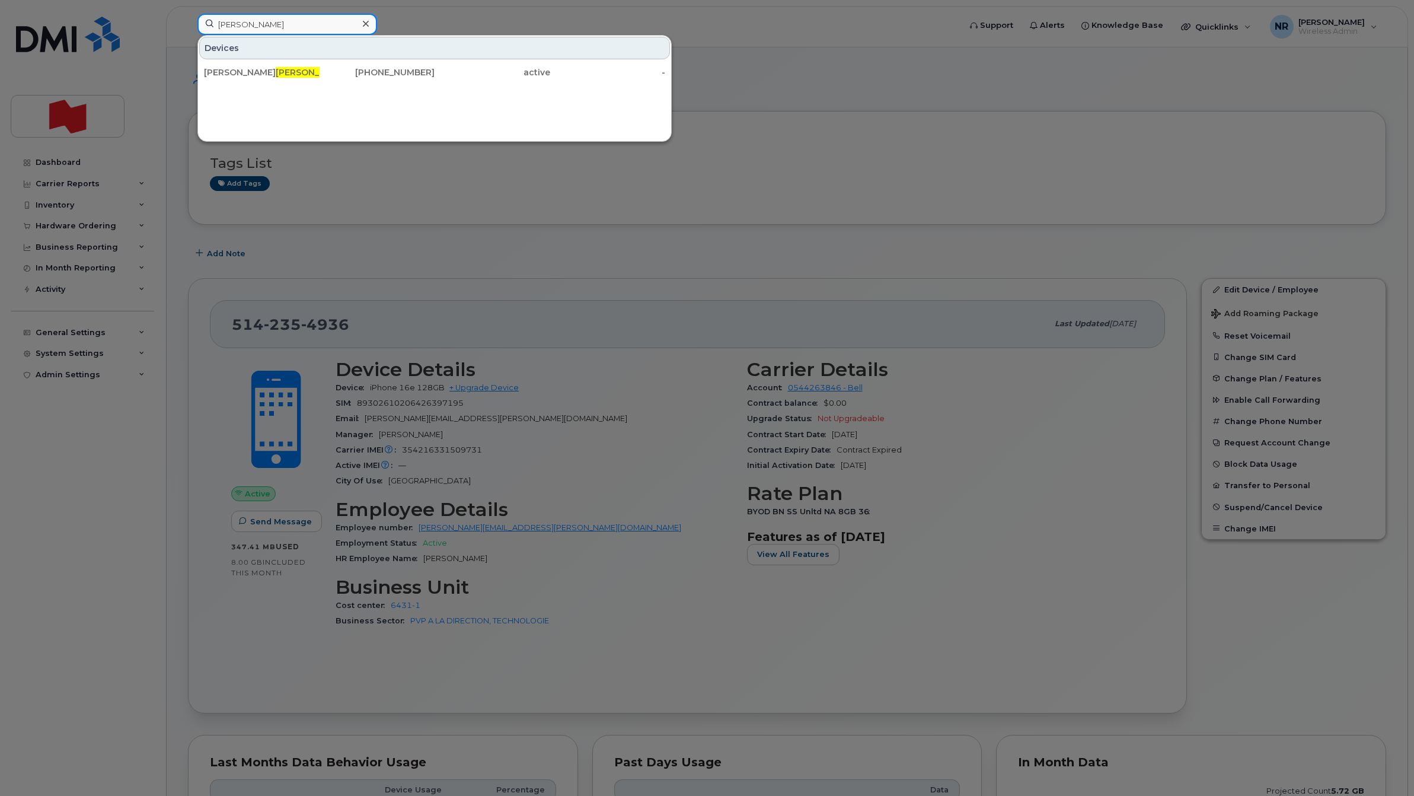
type input "[PERSON_NAME]"
